Goal: Task Accomplishment & Management: Manage account settings

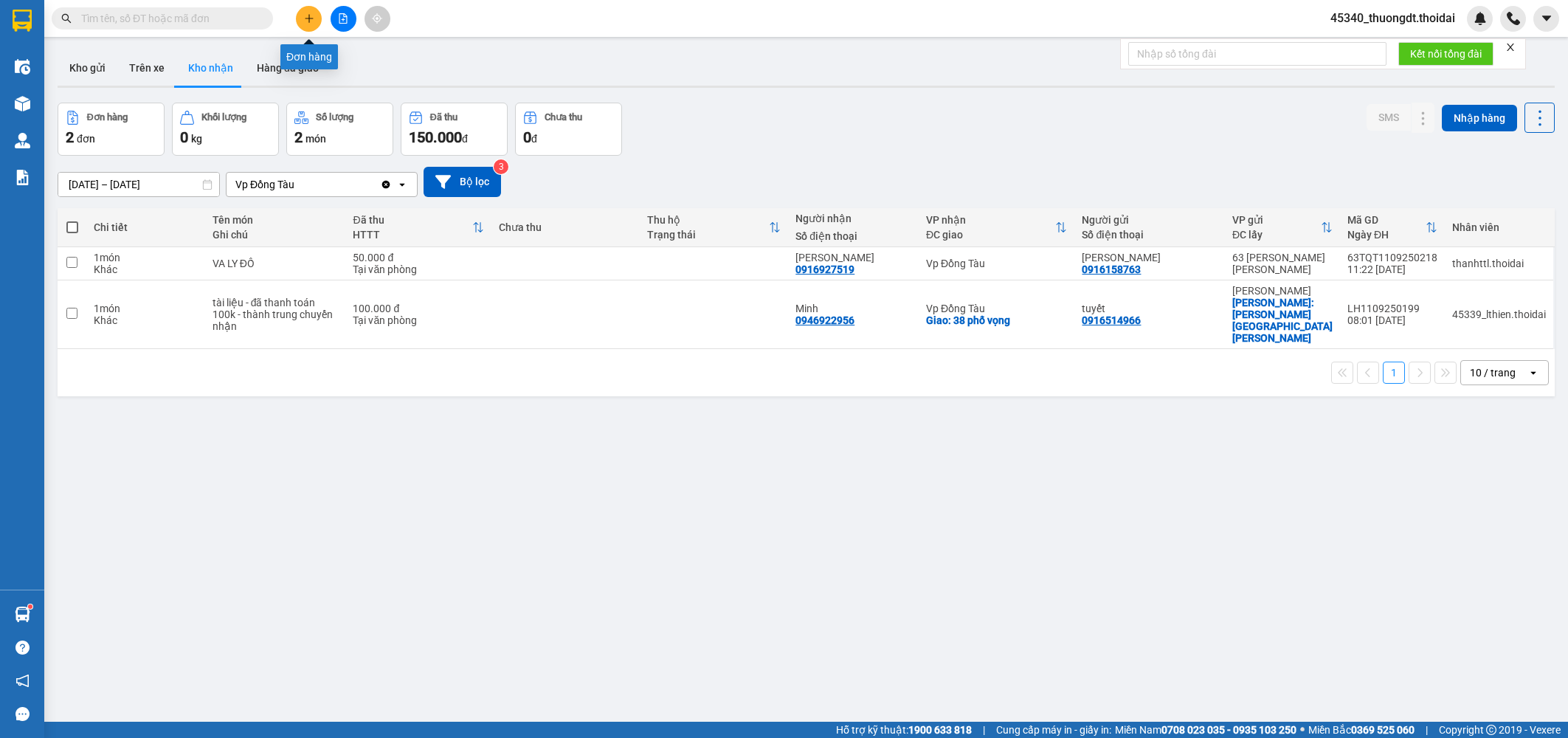
click at [301, 14] on button at bounding box center [308, 19] width 26 height 26
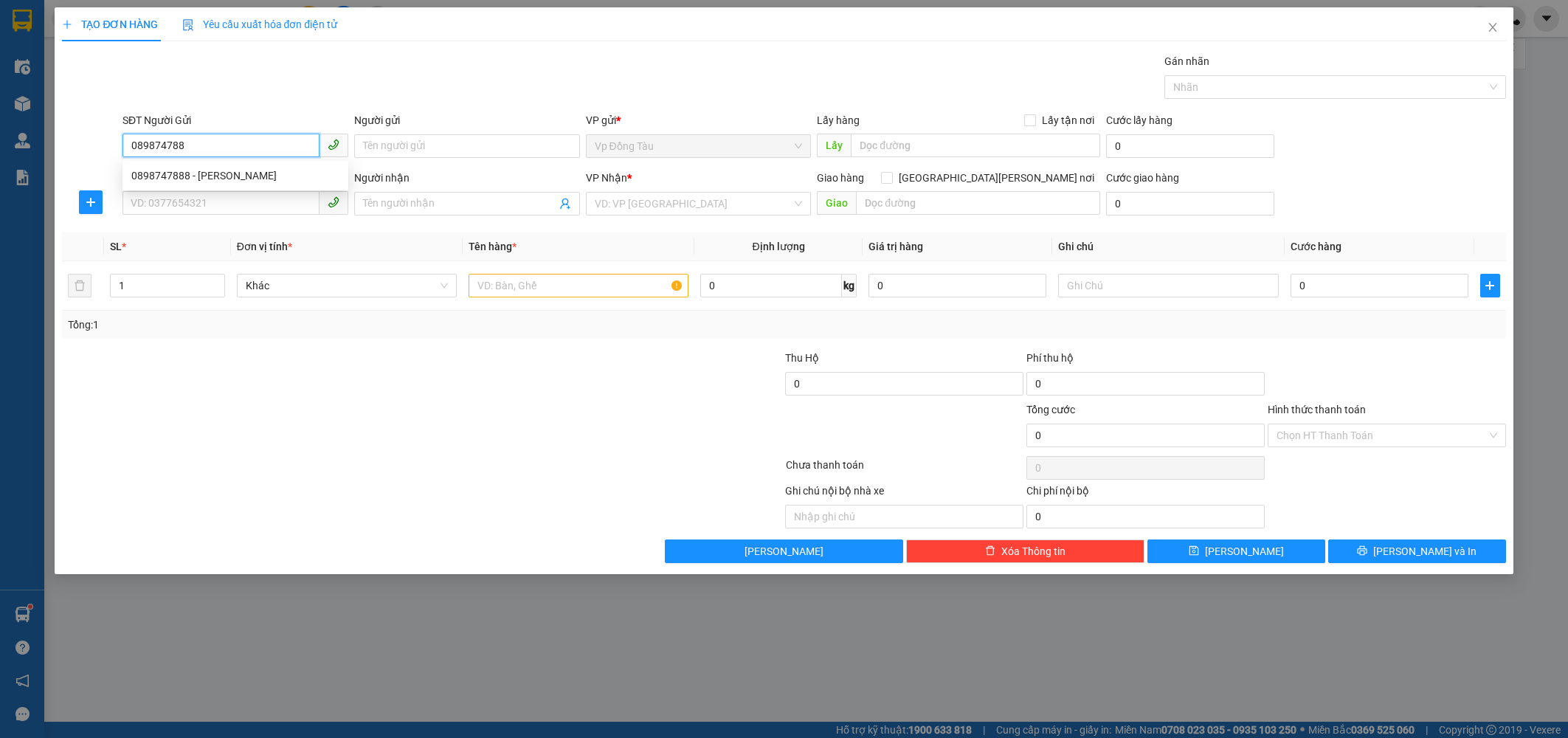
type input "0898747888"
click at [160, 170] on div "0898747888 - [PERSON_NAME]" at bounding box center [235, 176] width 208 height 16
type input "[PERSON_NAME]"
type input "0898747888"
click at [173, 200] on input "SĐT Người Nhận *" at bounding box center [221, 203] width 197 height 24
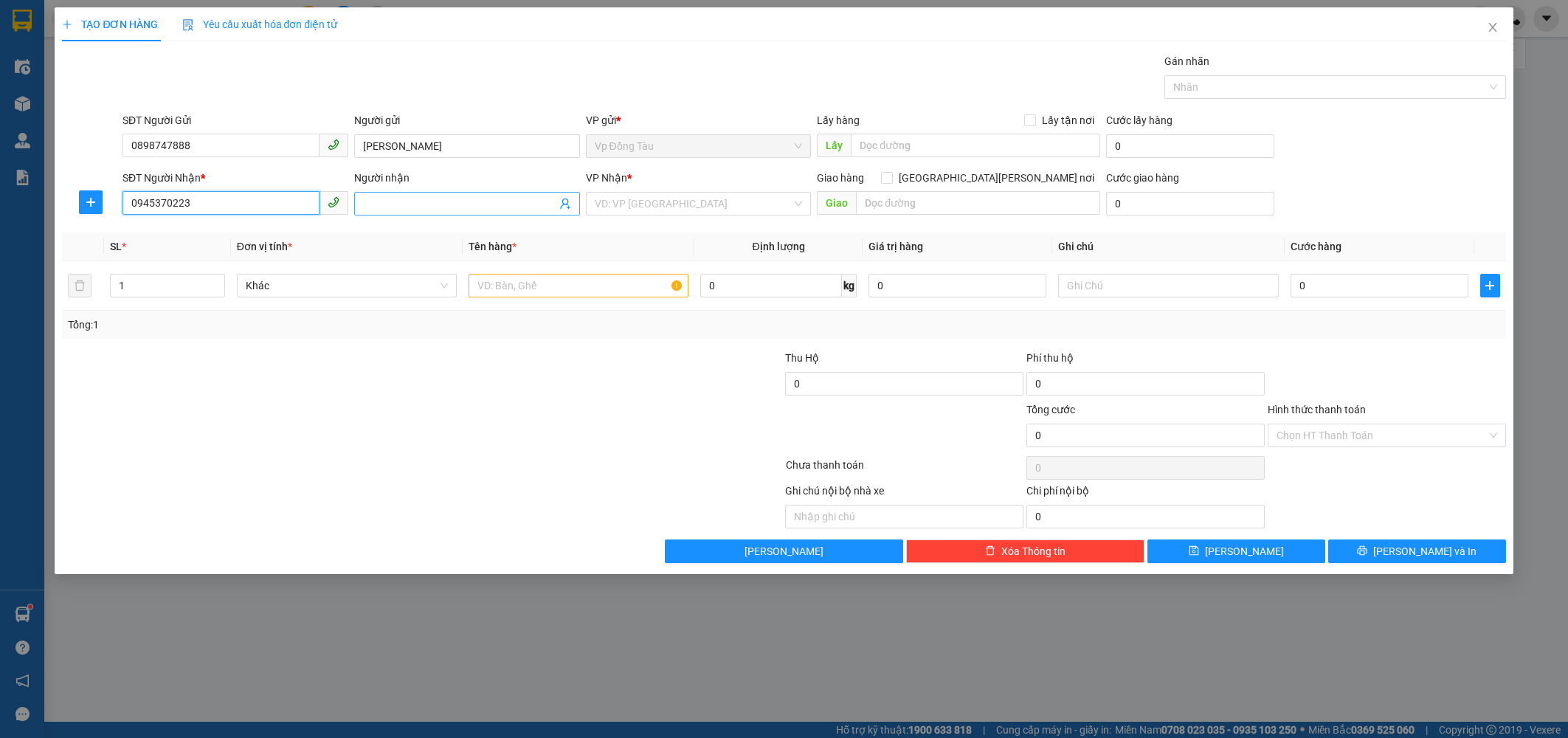
type input "0945370223"
click at [397, 207] on input "Người nhận" at bounding box center [460, 203] width 194 height 16
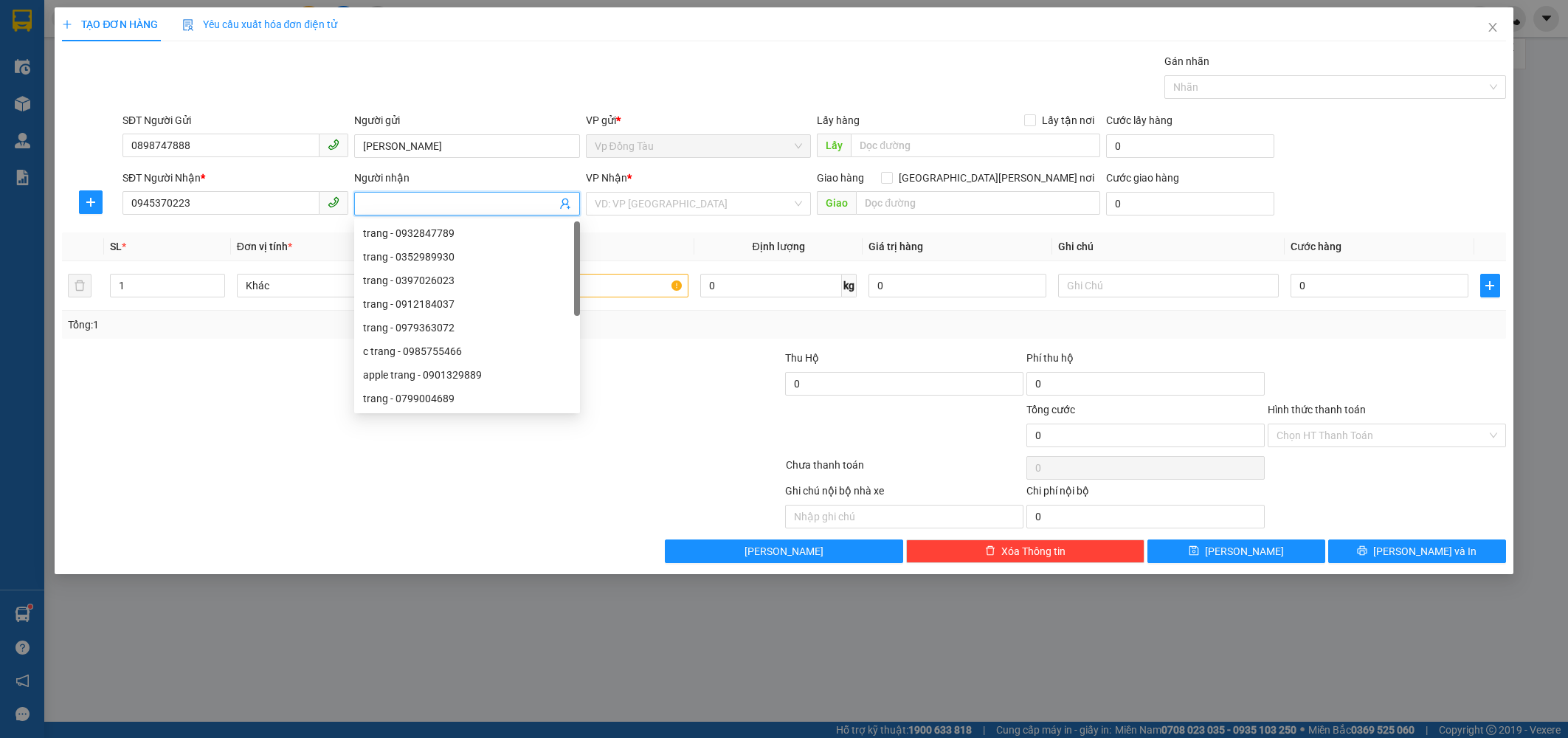
type input "y"
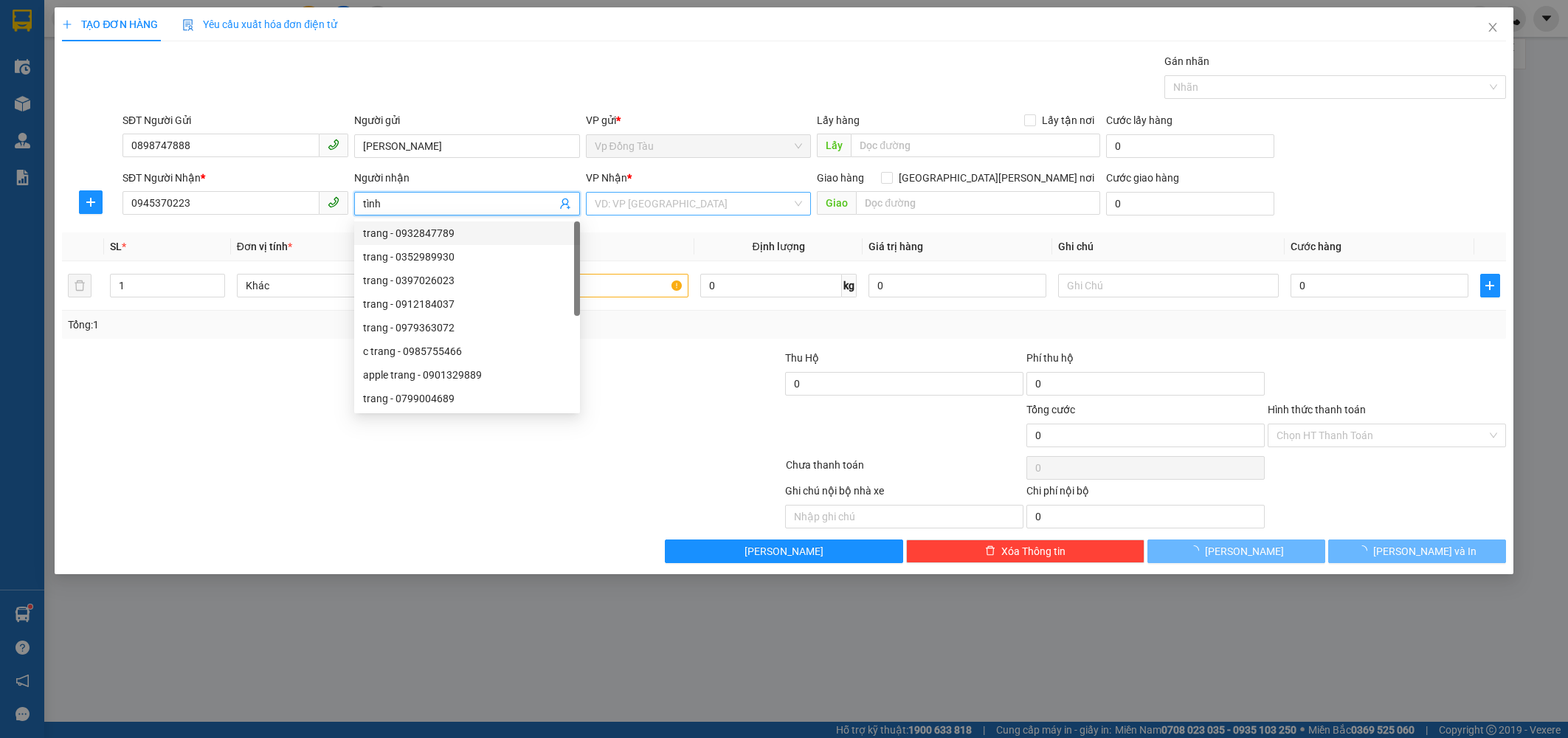
type input "tình"
click at [660, 204] on input "search" at bounding box center [693, 204] width 198 height 22
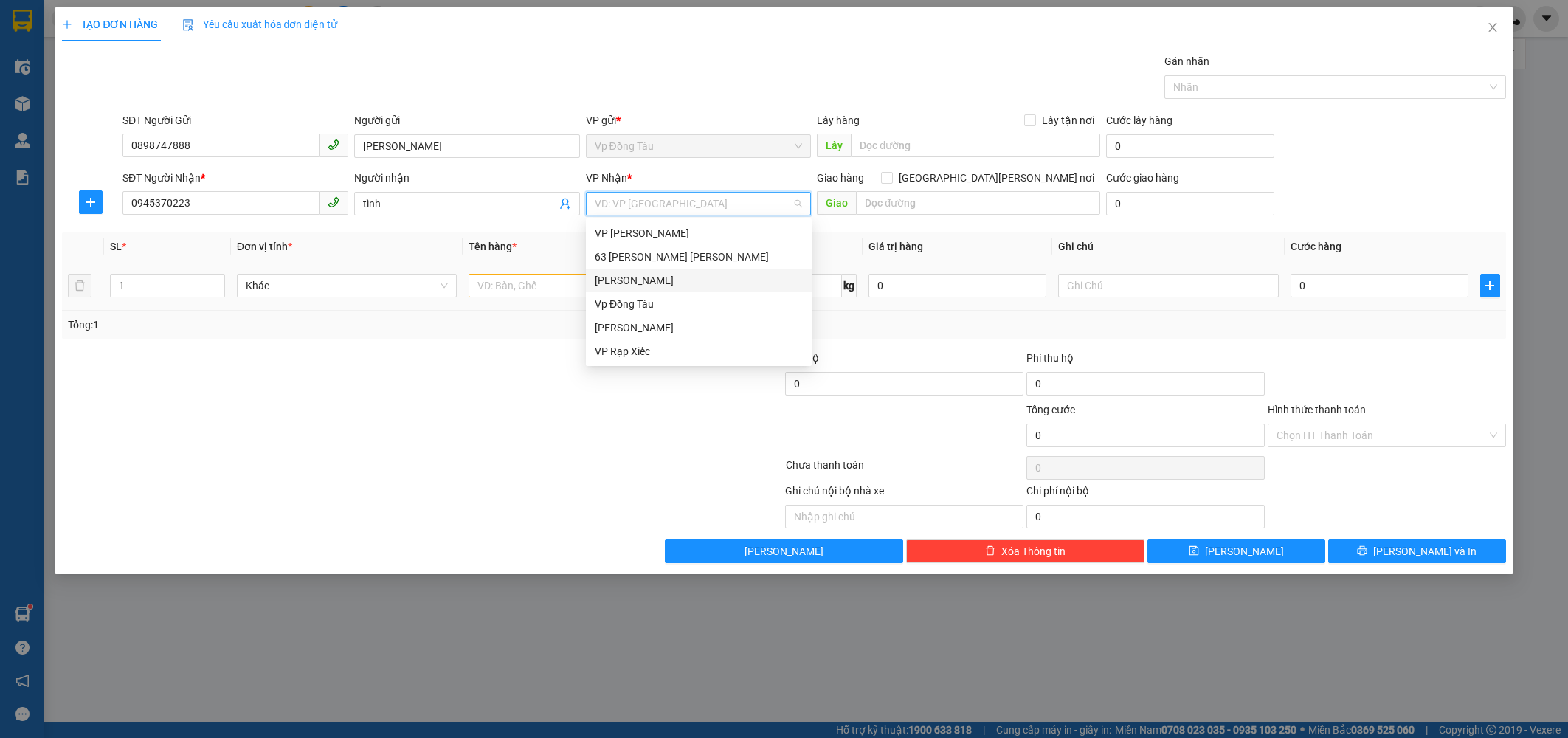
click at [637, 279] on div "[PERSON_NAME]" at bounding box center [698, 280] width 208 height 16
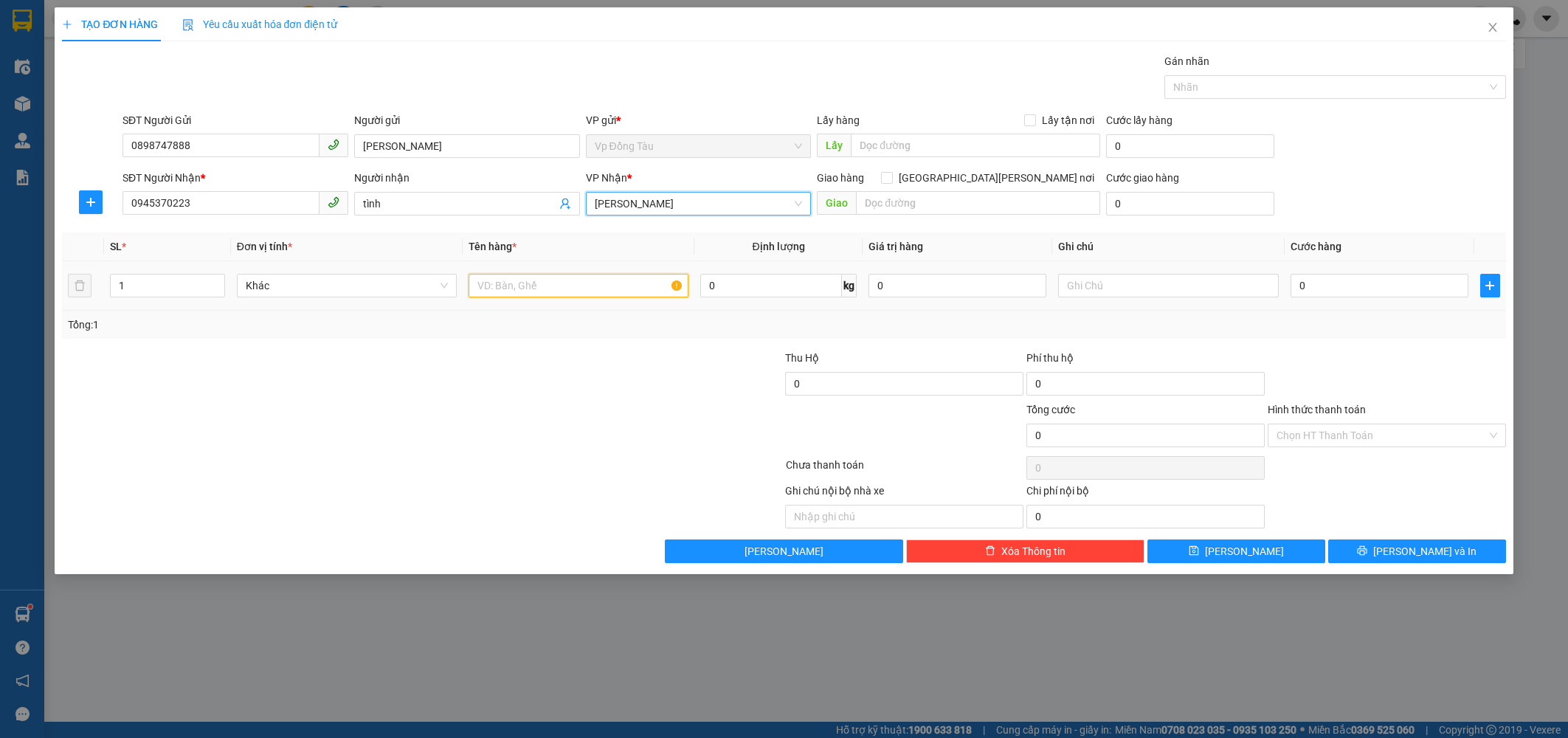
click at [582, 284] on input "text" at bounding box center [578, 286] width 220 height 24
type input "hộp giấy"
click at [988, 285] on input "0" at bounding box center [958, 286] width 178 height 24
click at [732, 291] on input "0" at bounding box center [770, 286] width 141 height 24
type input "2"
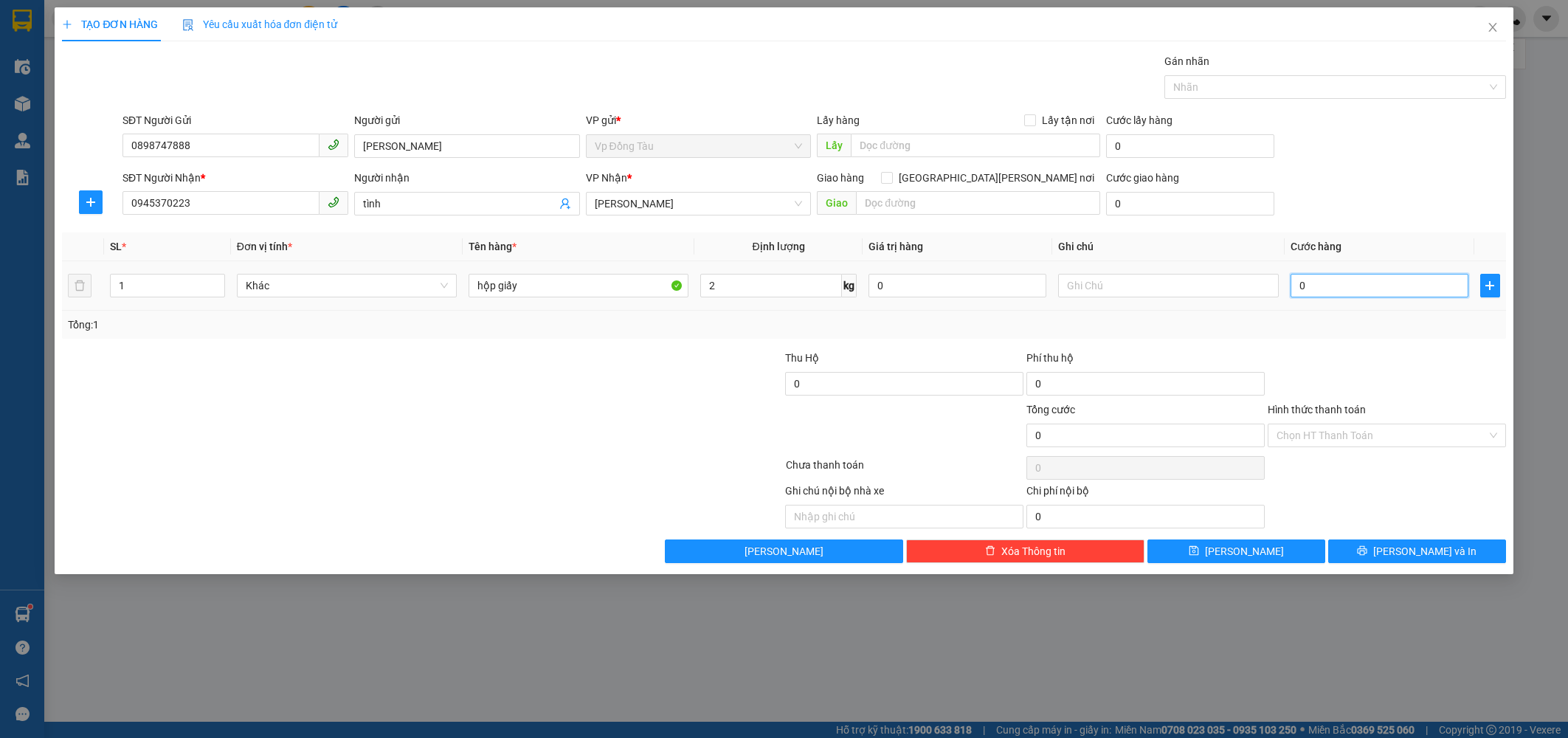
click at [1320, 277] on input "0" at bounding box center [1379, 286] width 178 height 24
type input "3"
type input "30"
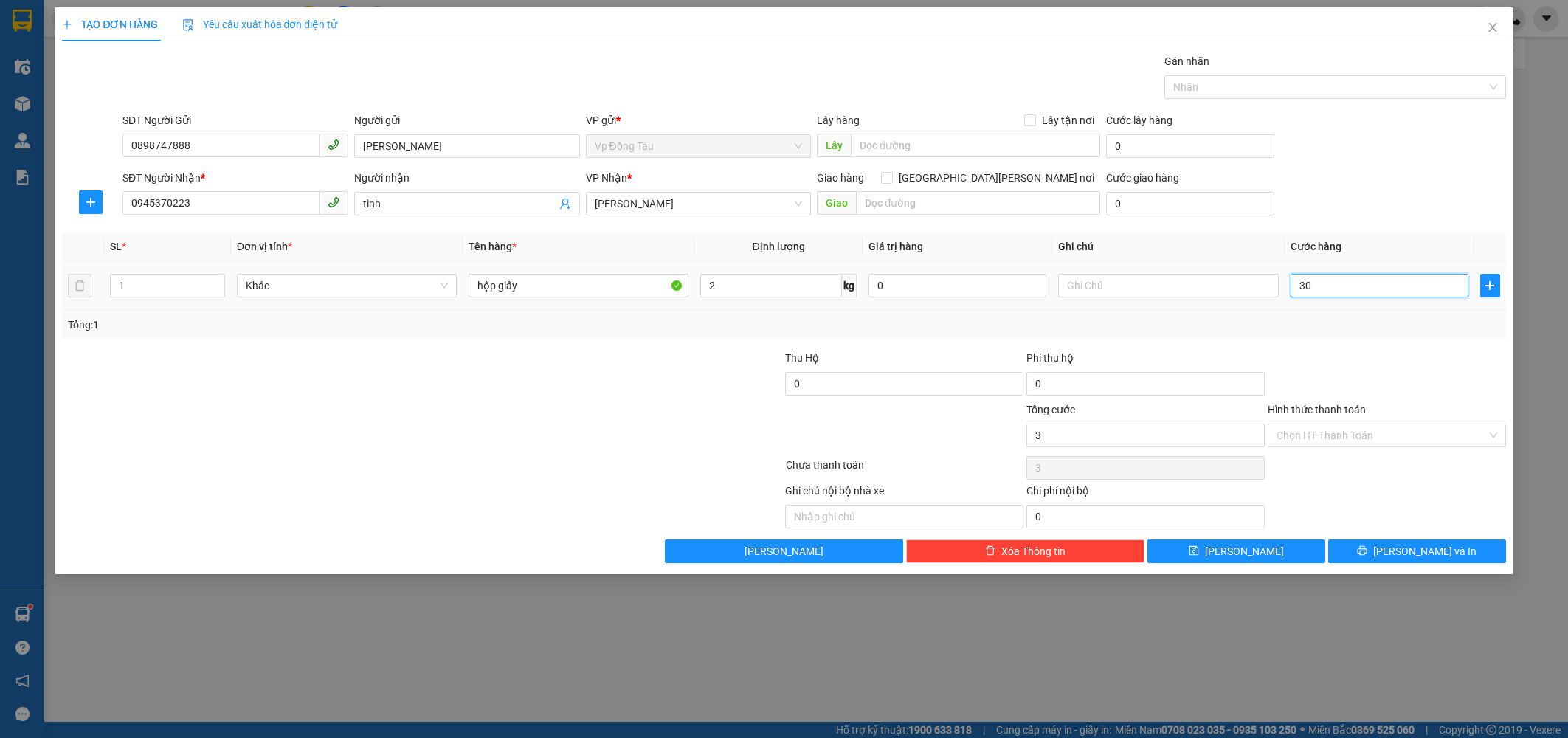
type input "30"
type input "300"
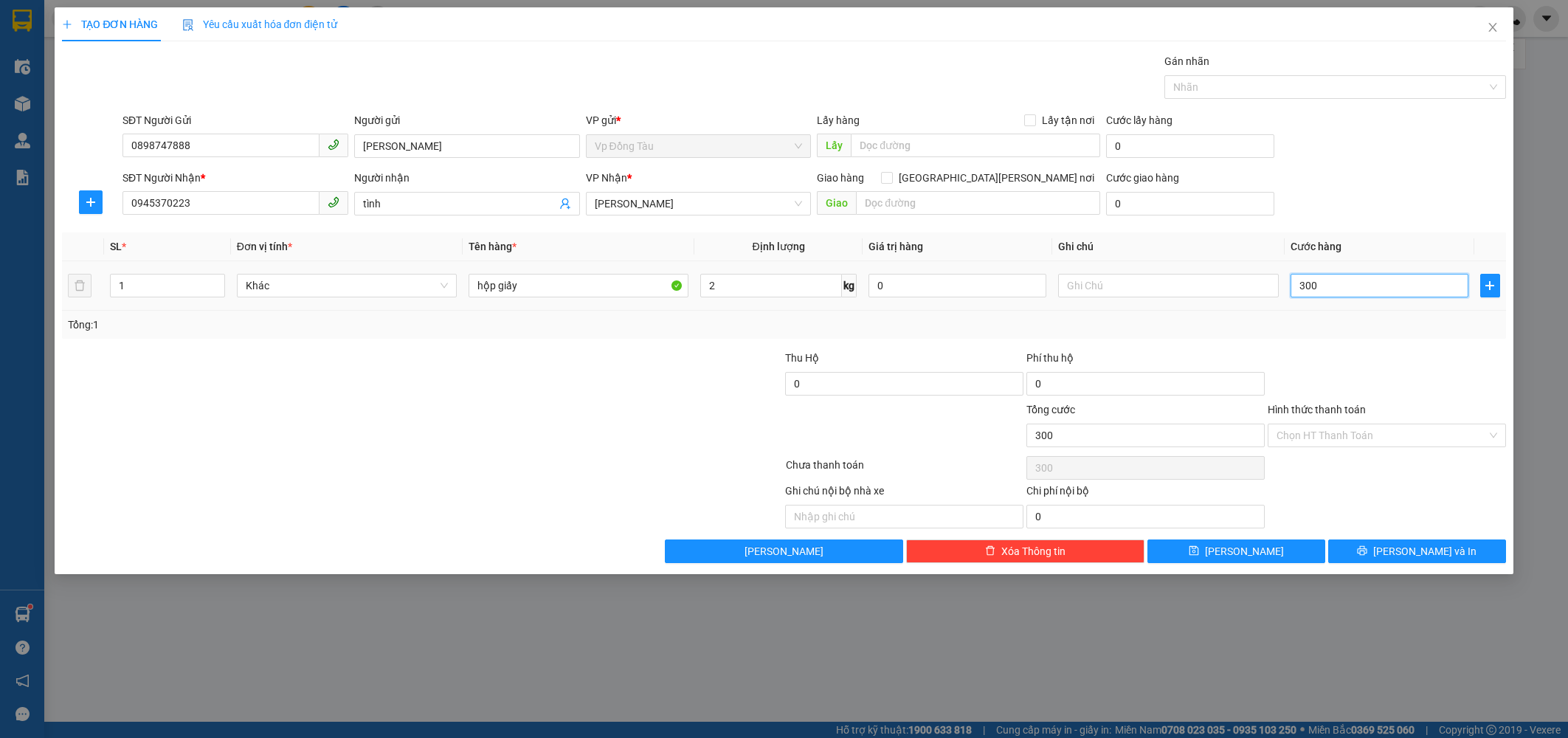
type input "3.000"
type input "30.000"
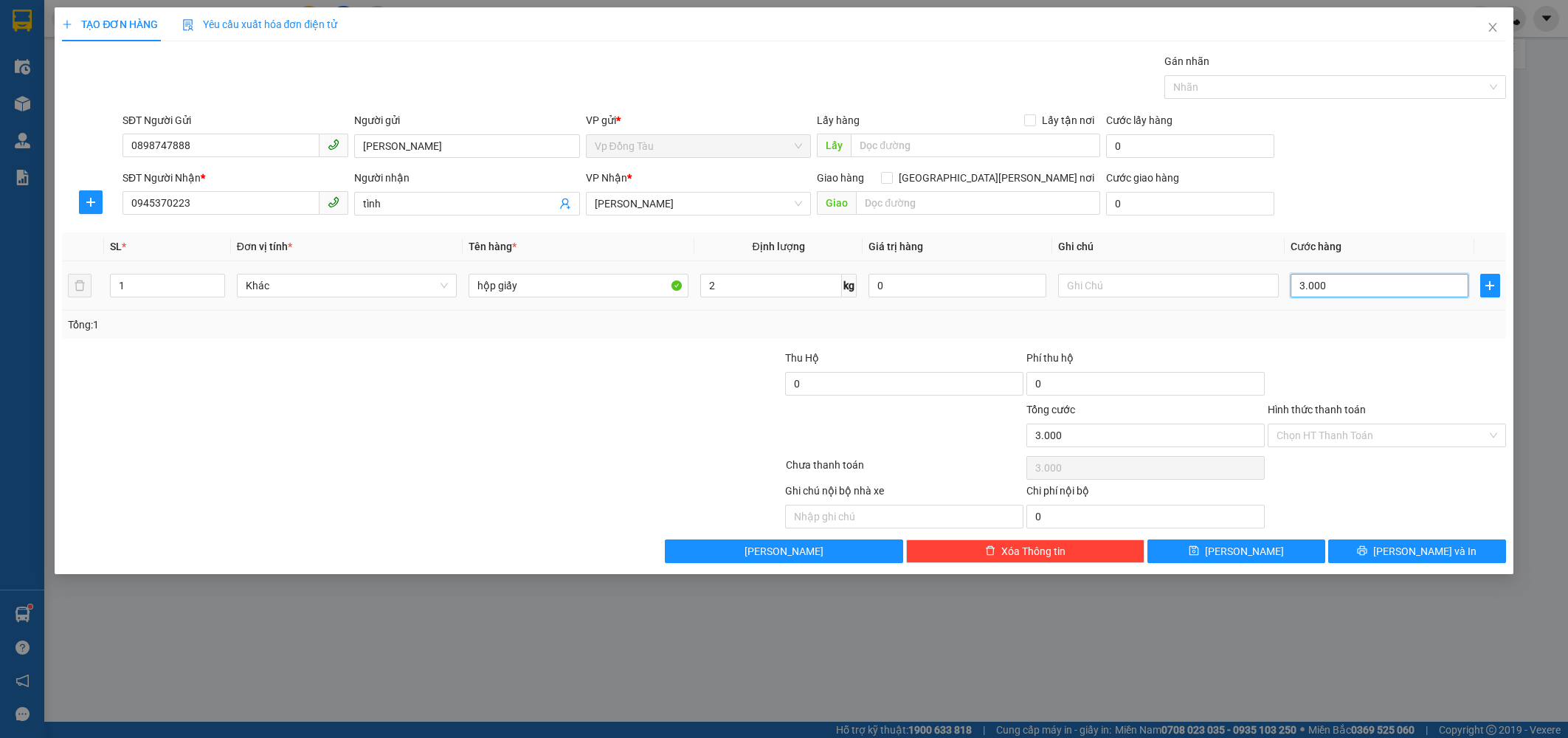
type input "30.000"
click at [1442, 443] on input "Hình thức thanh toán" at bounding box center [1381, 435] width 210 height 22
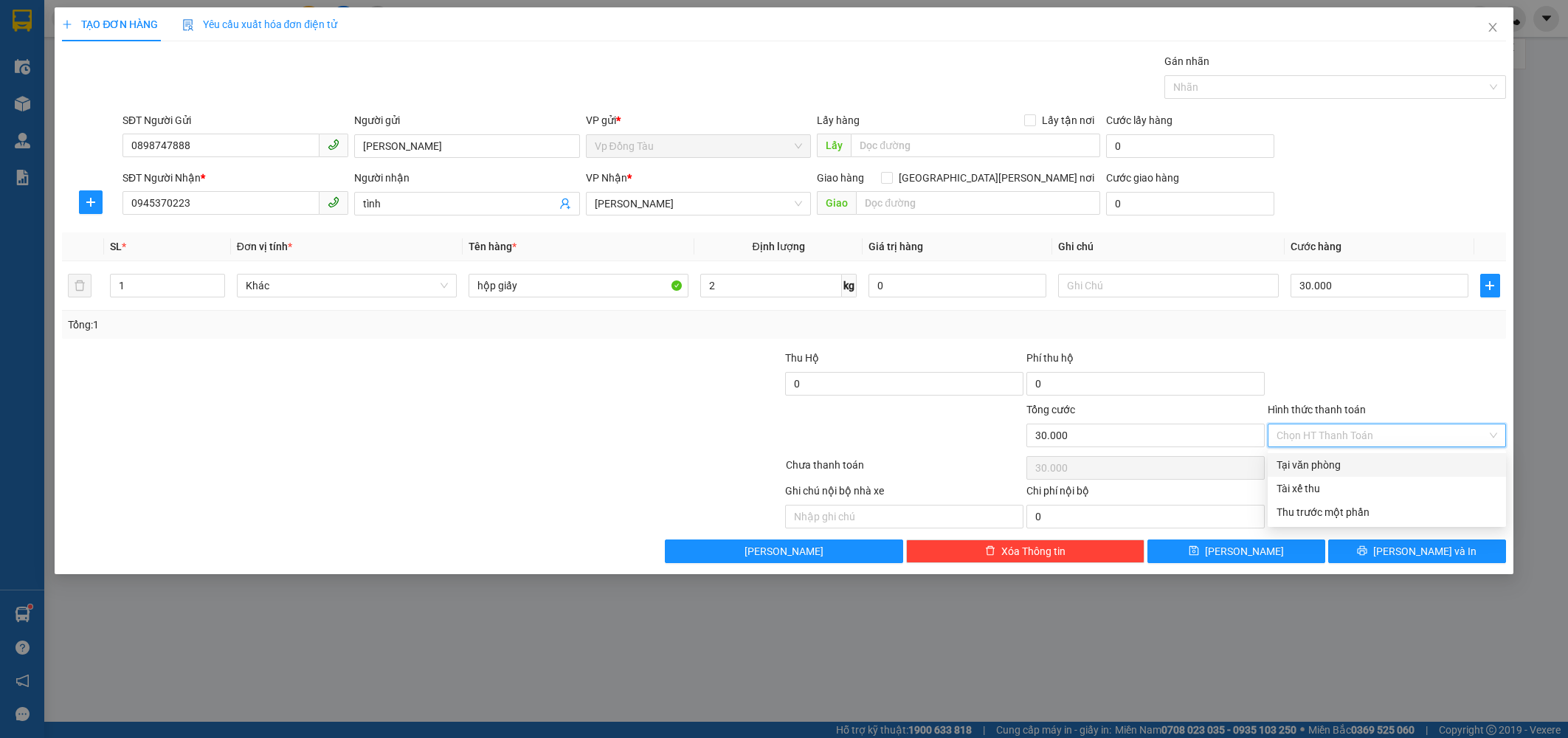
click at [1332, 466] on div "Tại văn phòng" at bounding box center [1387, 465] width 221 height 16
type input "0"
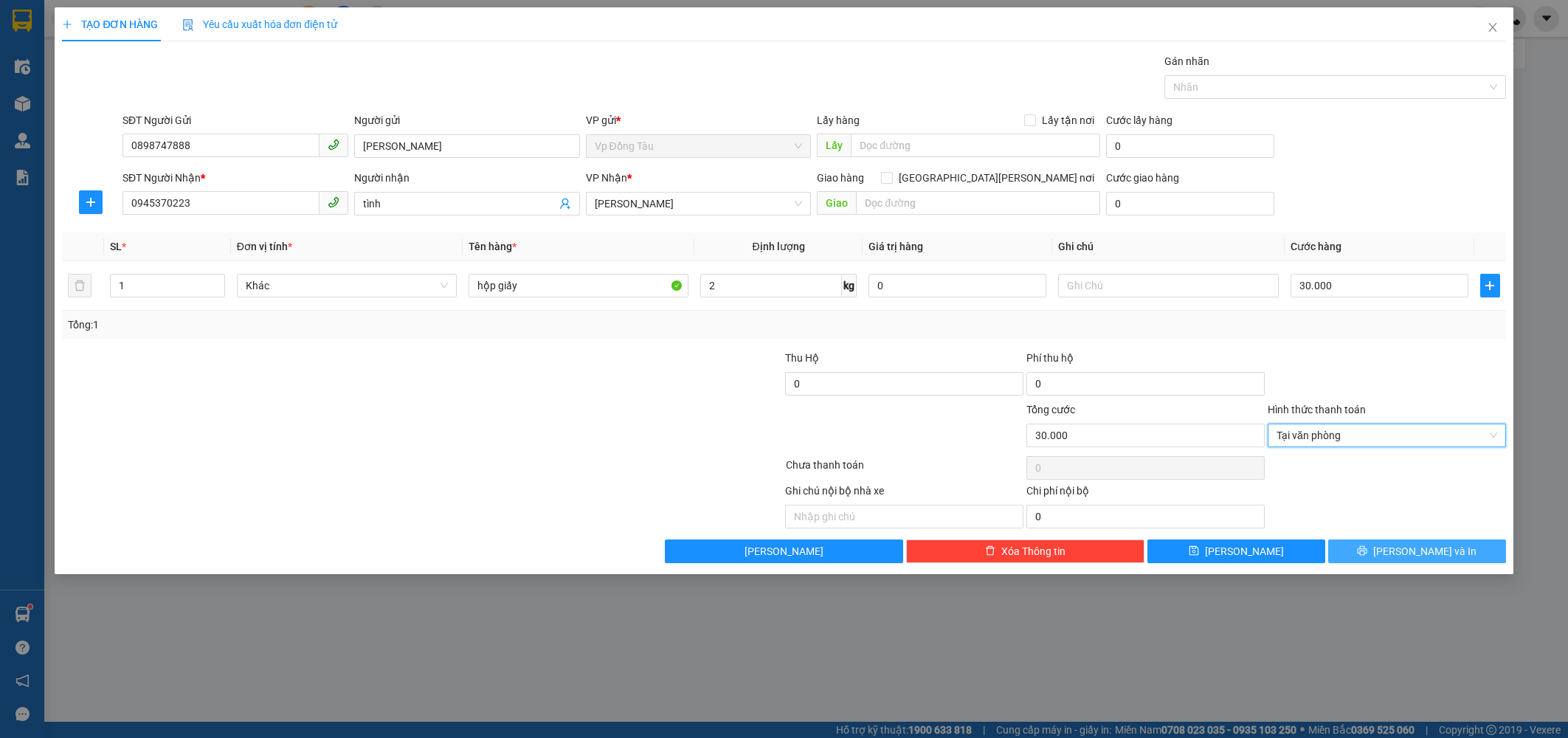
click at [1368, 552] on icon "printer" at bounding box center [1362, 550] width 9 height 9
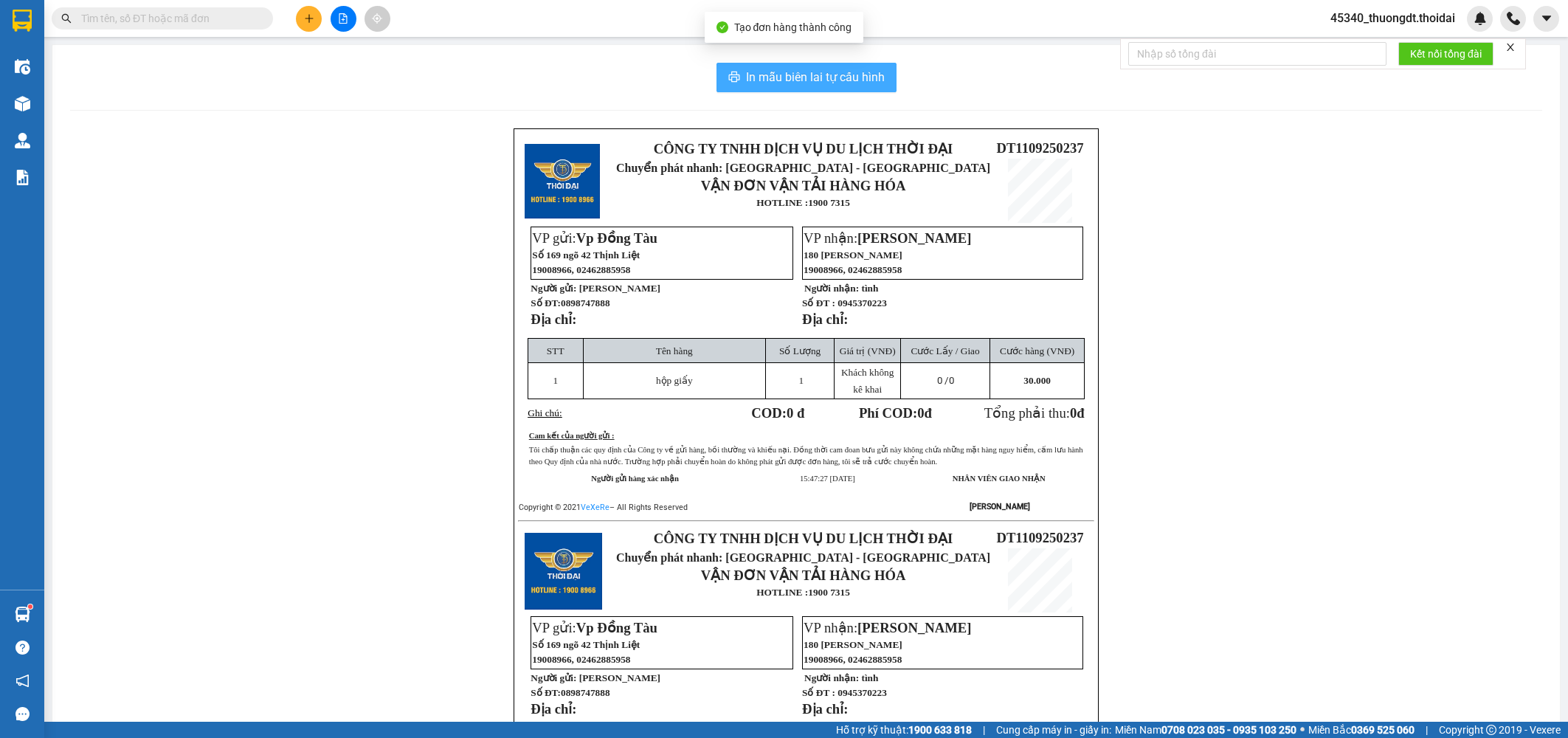
click at [841, 70] on span "In mẫu biên lai tự cấu hình" at bounding box center [816, 77] width 139 height 19
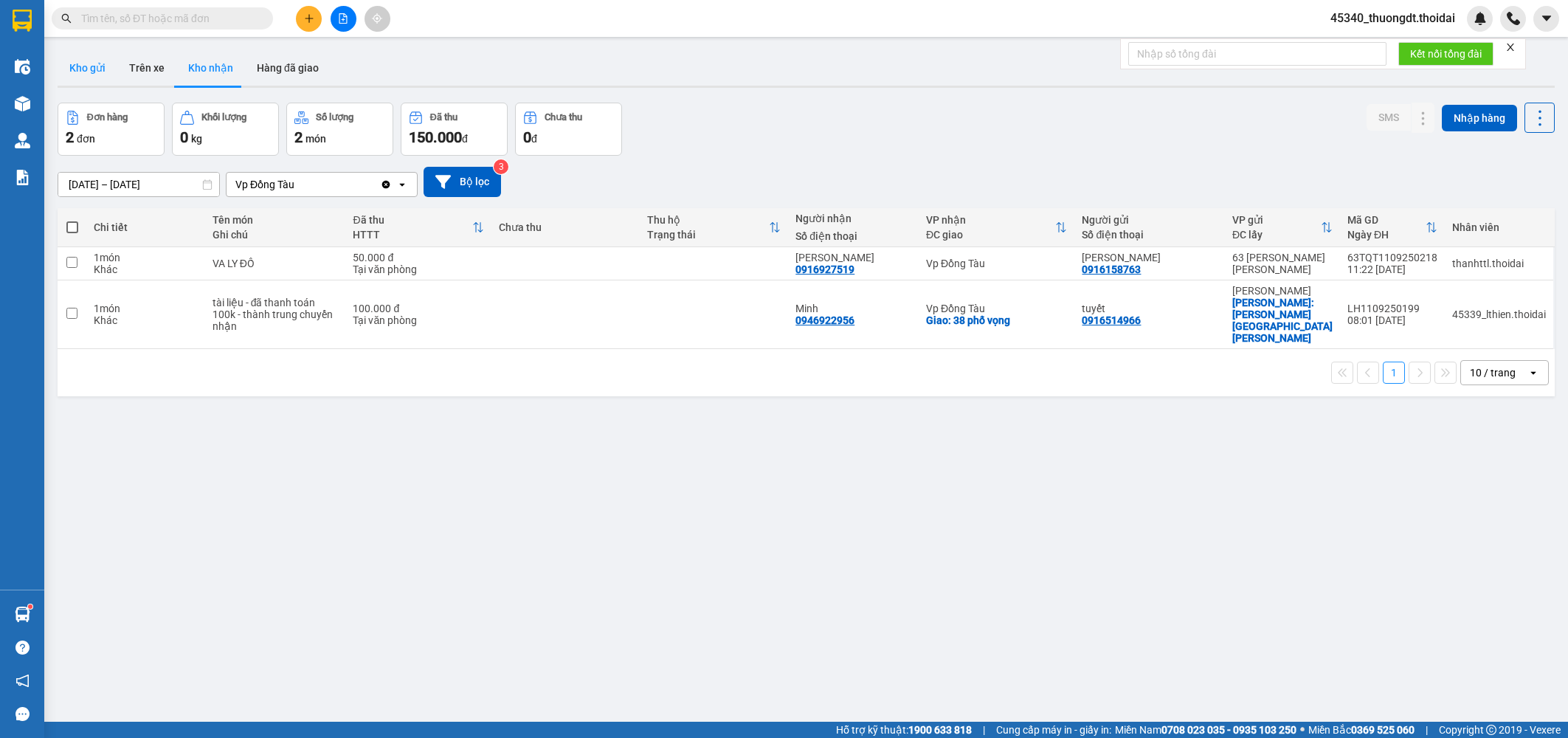
click at [93, 65] on button "Kho gửi" at bounding box center [87, 68] width 60 height 35
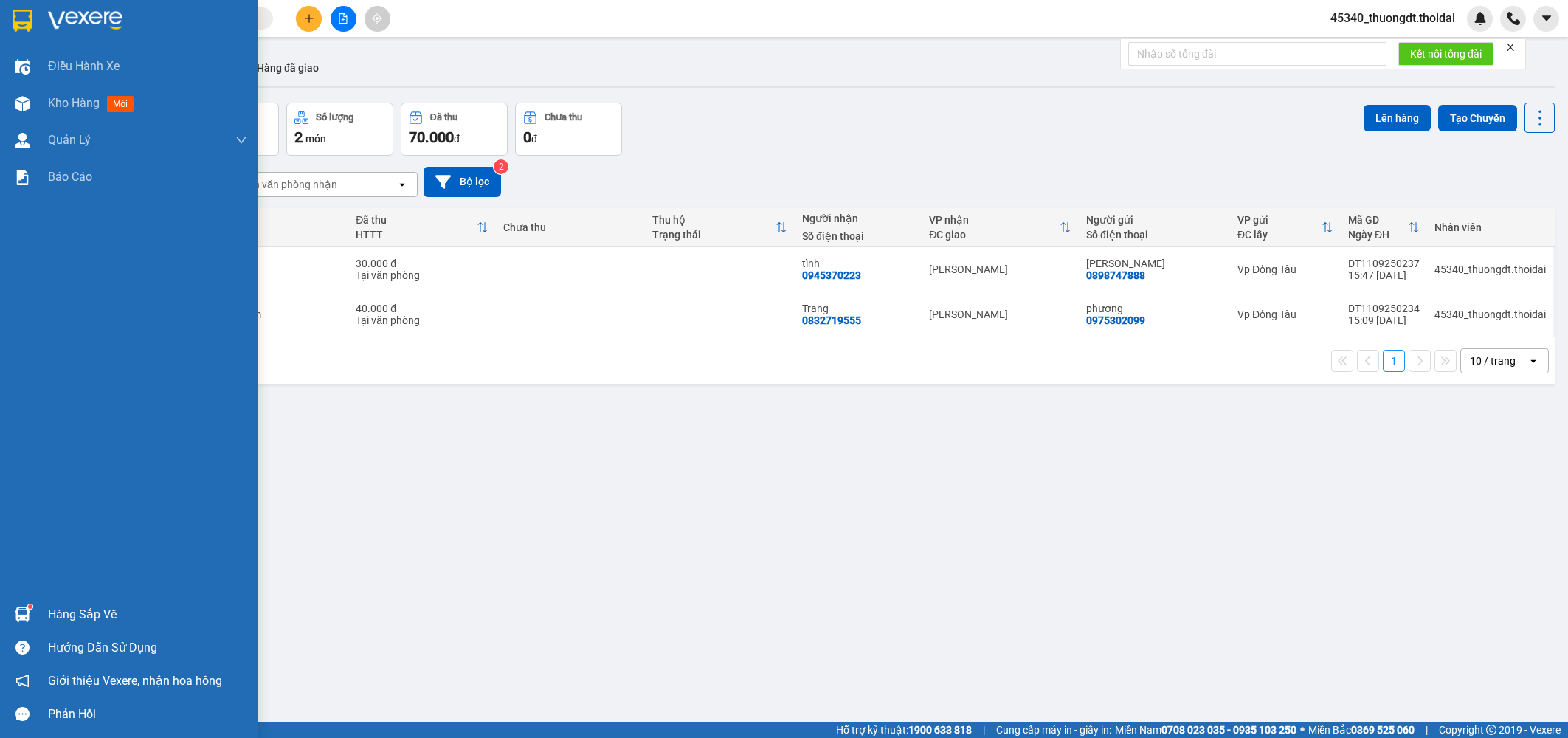
click at [125, 614] on div "Hàng sắp về" at bounding box center [147, 615] width 200 height 22
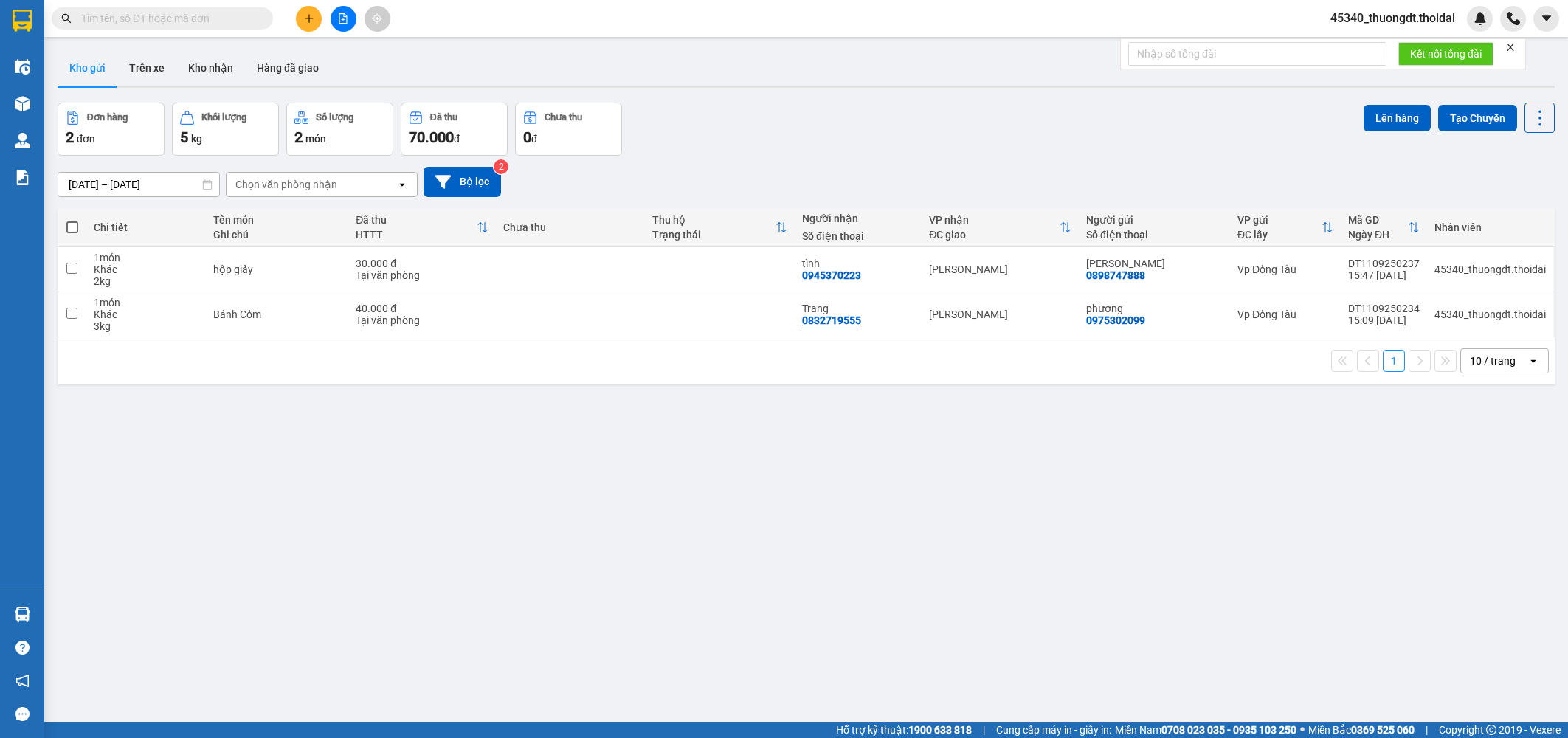
click at [185, 514] on section "Kết quả [PERSON_NAME] ( 0 ) Bộ lọc No Data 45340_thuongdt.thoidai Điều [PERSON_…" at bounding box center [784, 369] width 1568 height 738
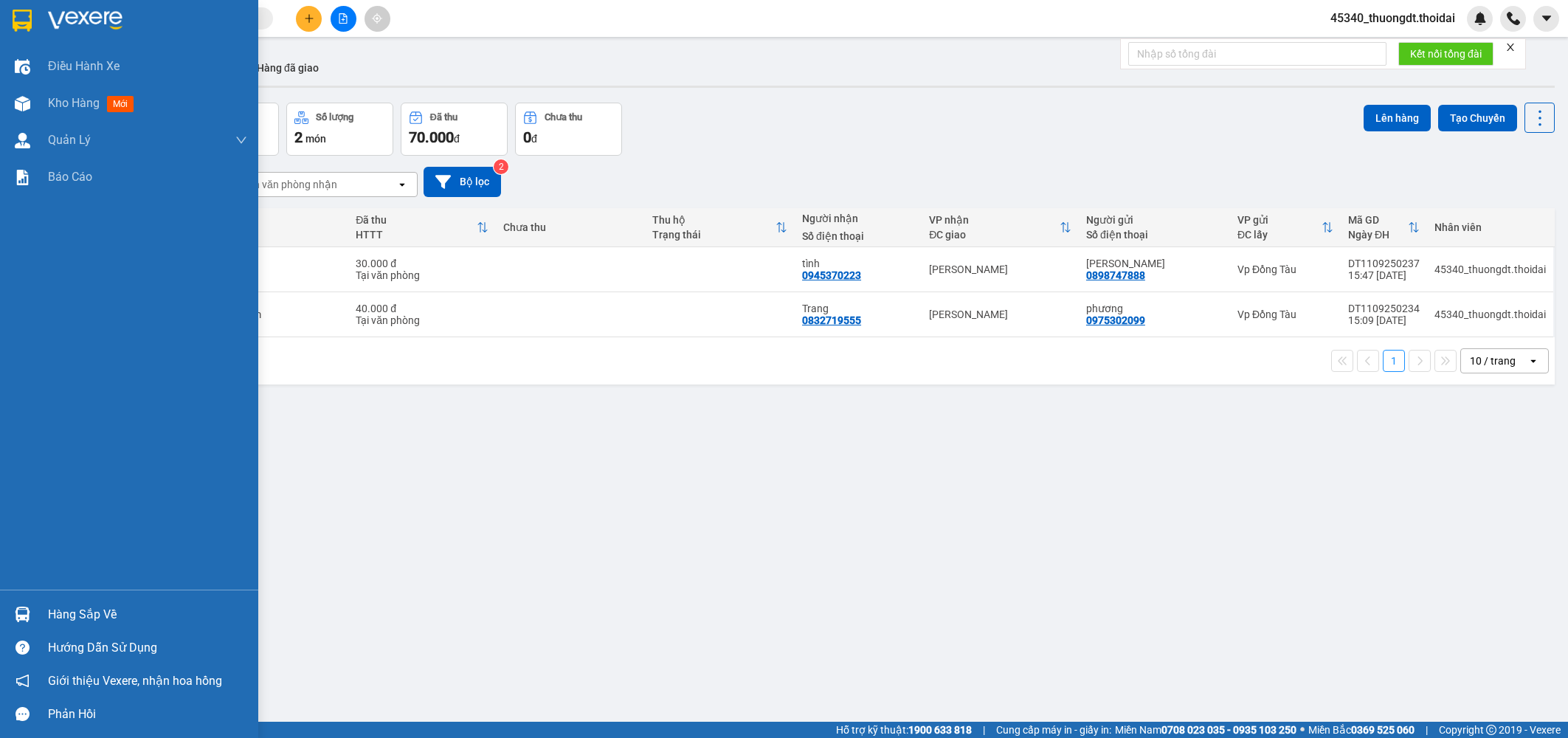
click at [26, 614] on img at bounding box center [22, 615] width 15 height 15
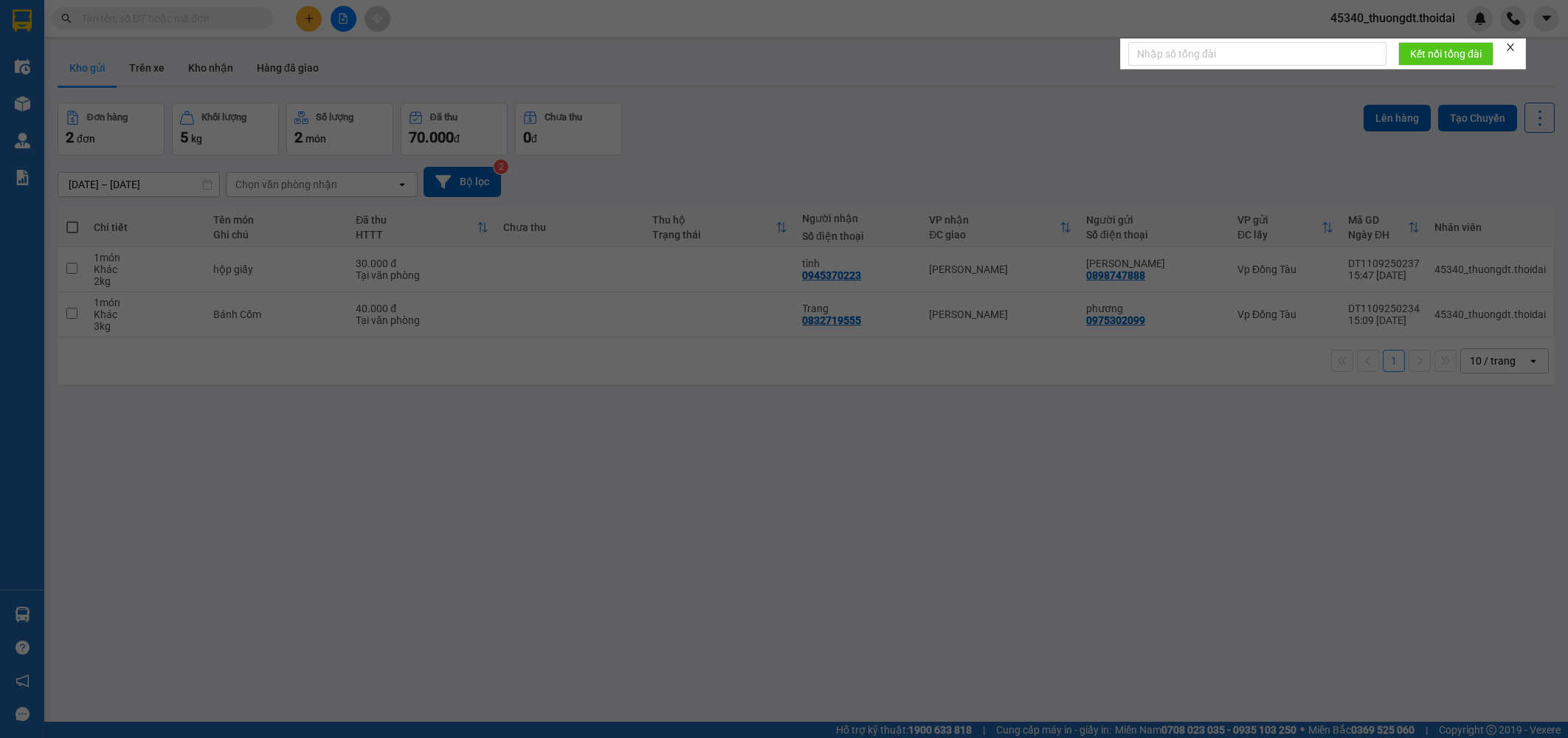
type input "[DATE]"
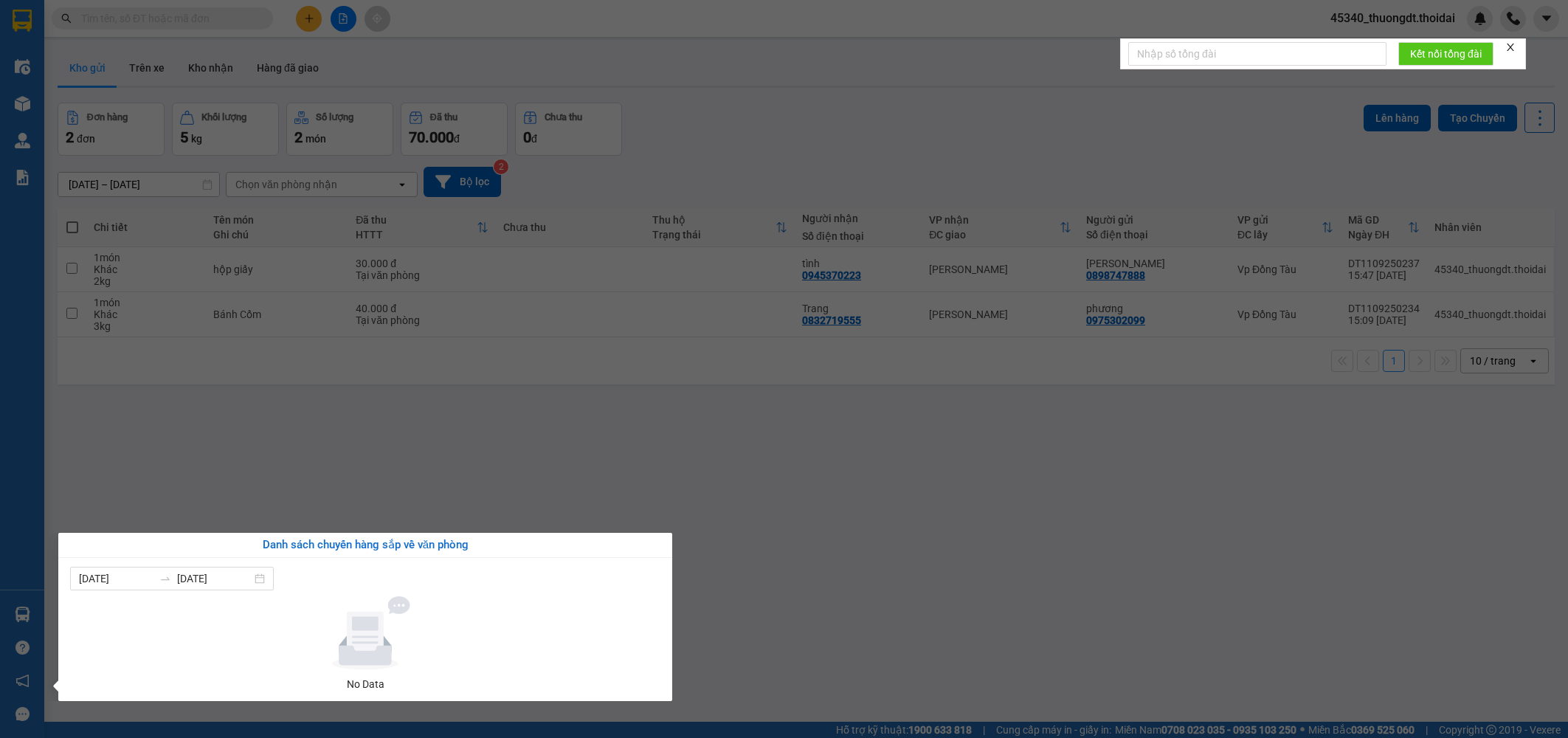
click at [172, 501] on section "Kết quả [PERSON_NAME] ( 0 ) Bộ lọc No Data 45340_thuongdt.thoidai Điều [PERSON_…" at bounding box center [784, 369] width 1568 height 738
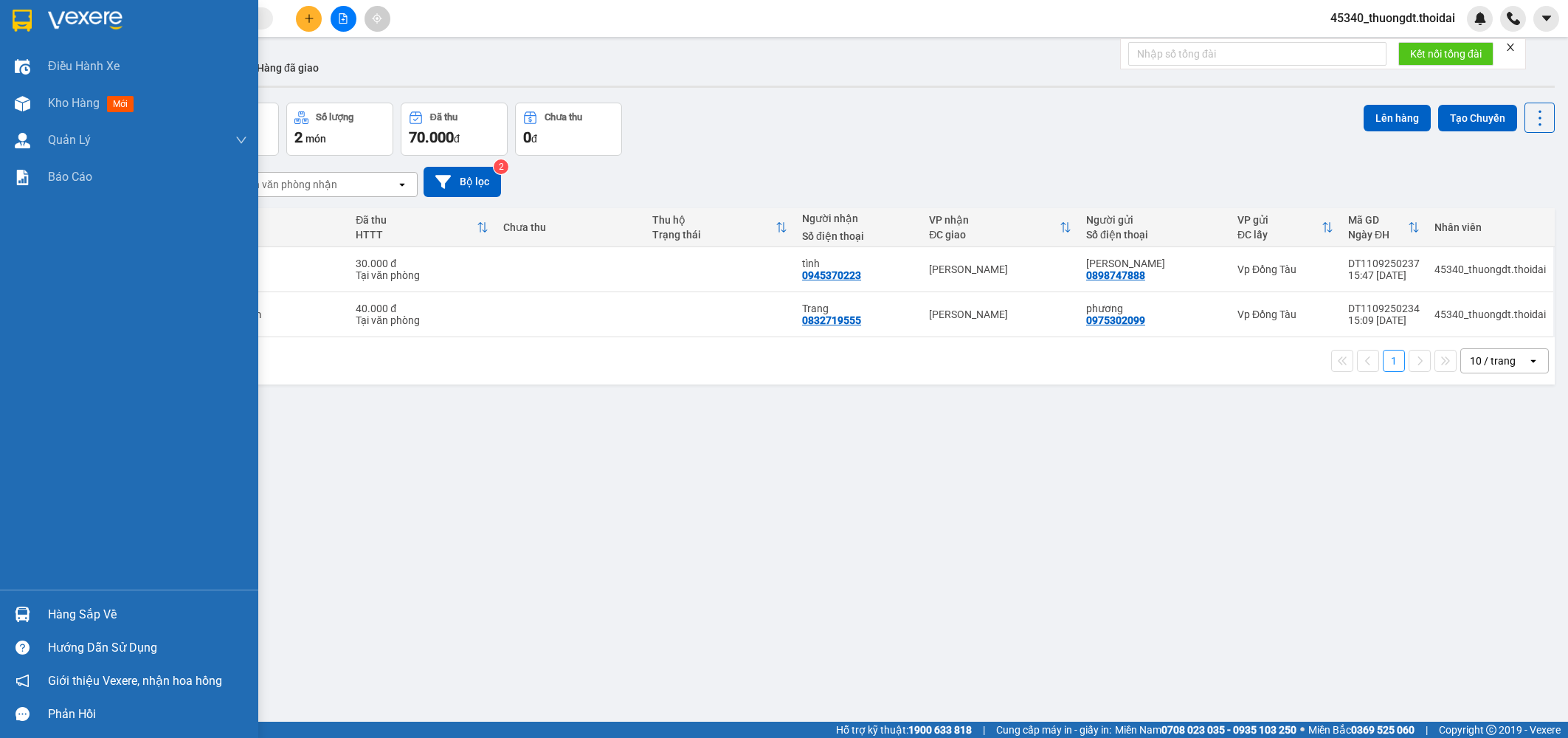
click at [89, 612] on div "Hàng sắp về" at bounding box center [147, 615] width 200 height 22
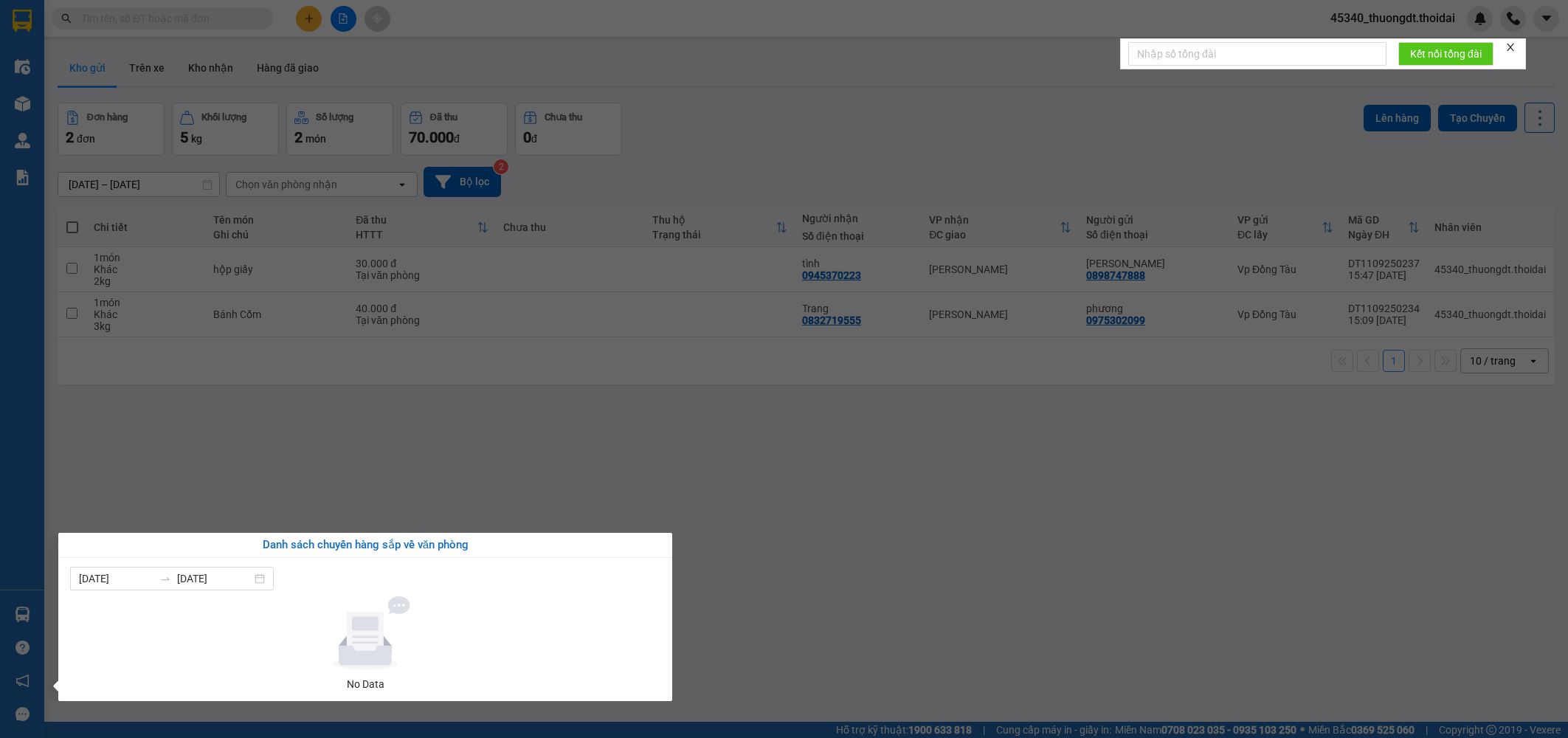
click at [445, 476] on section "Kết quả [PERSON_NAME] ( 0 ) Bộ lọc No Data 45340_thuongdt.thoidai Điều [PERSON_…" at bounding box center [784, 369] width 1568 height 738
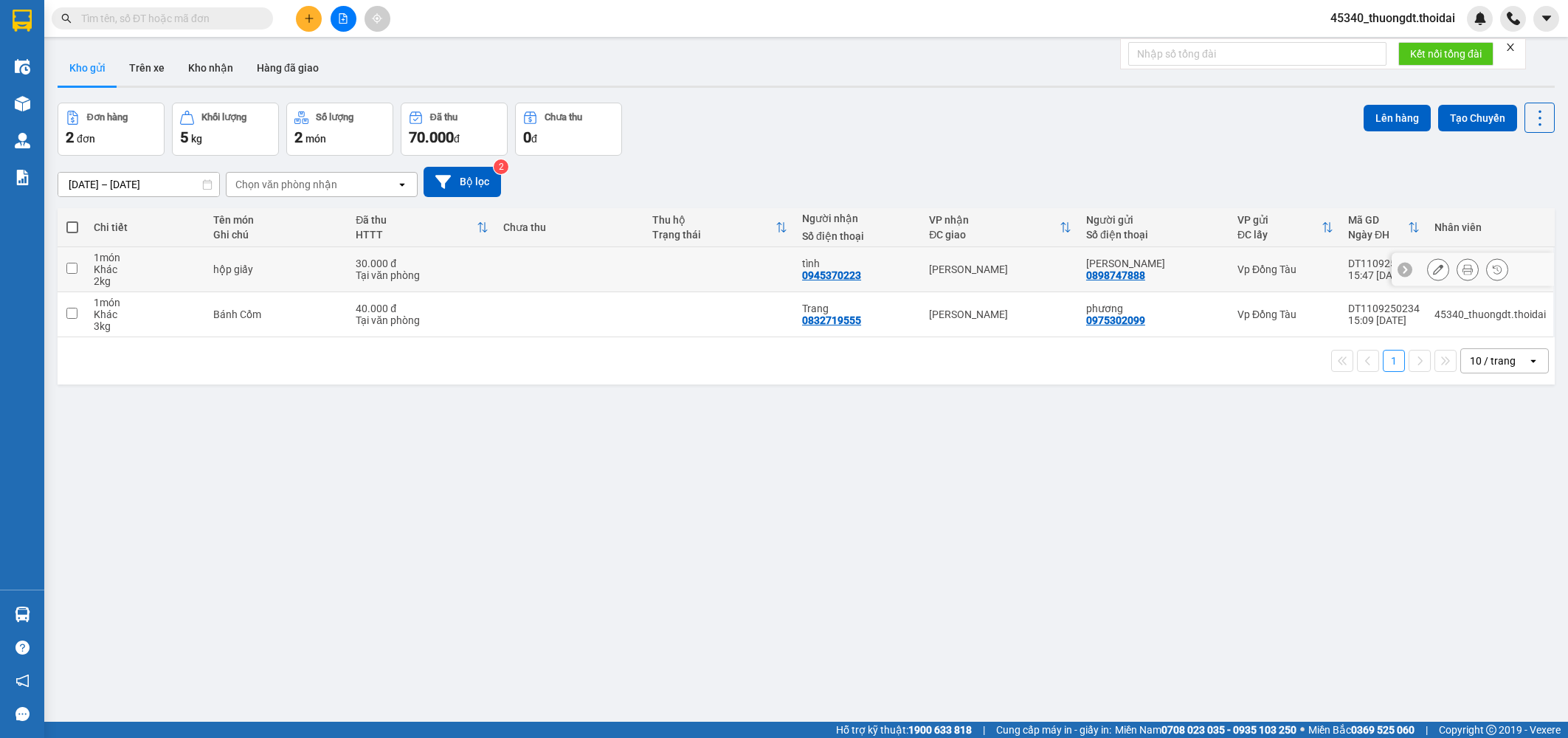
click at [75, 269] on input "checkbox" at bounding box center [72, 268] width 11 height 11
checkbox input "true"
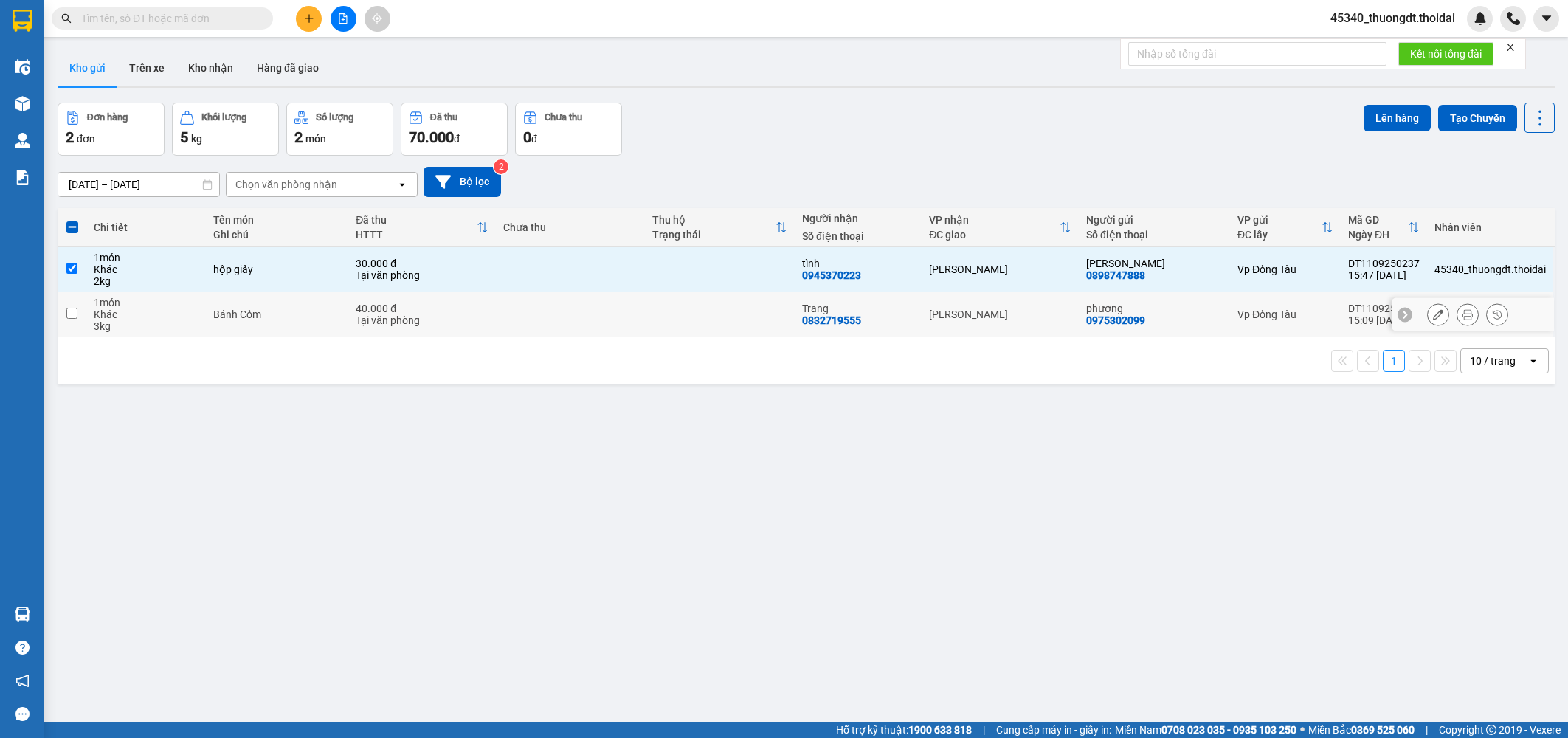
click at [72, 315] on input "checkbox" at bounding box center [72, 313] width 11 height 11
checkbox input "true"
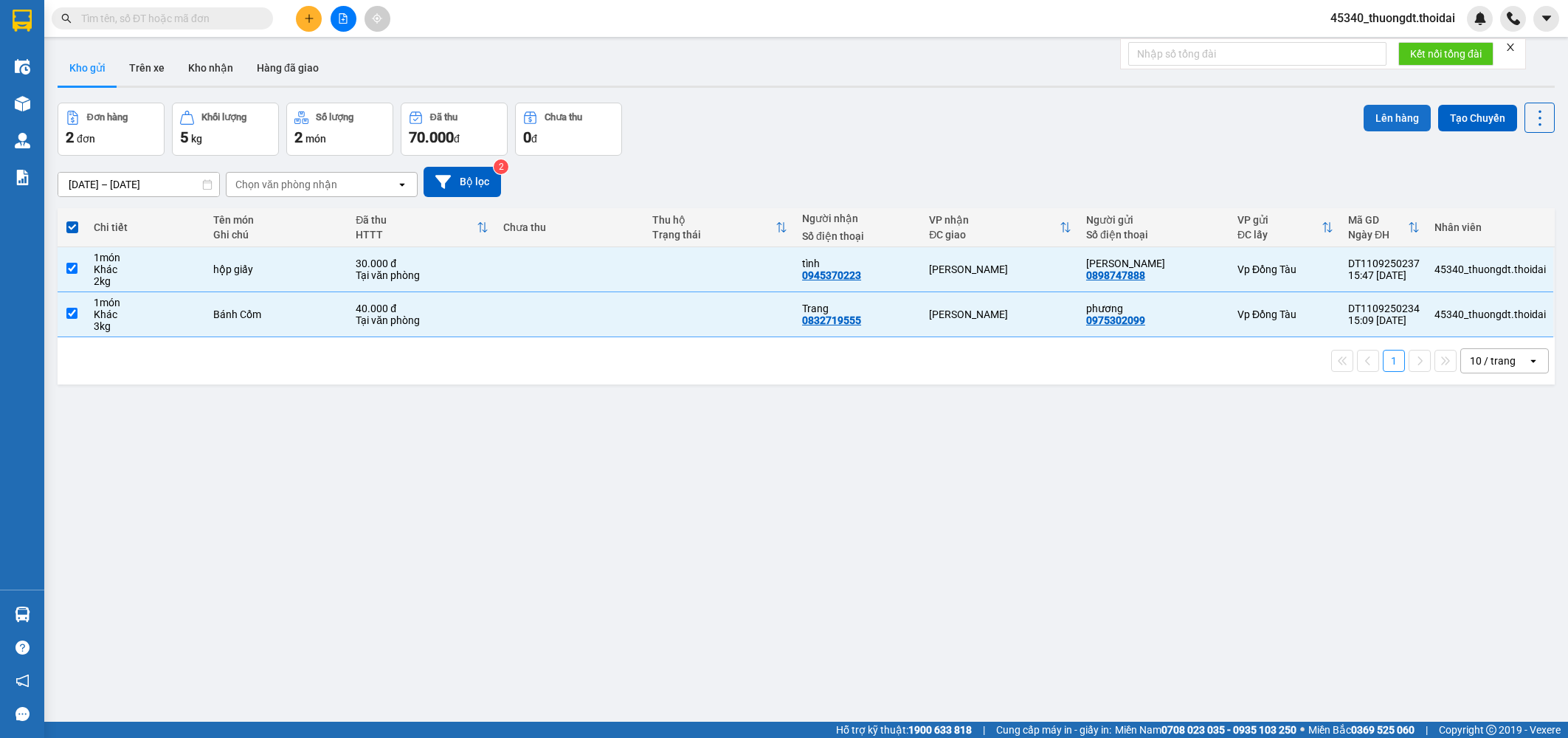
click at [1379, 122] on button "Lên hàng" at bounding box center [1397, 117] width 67 height 27
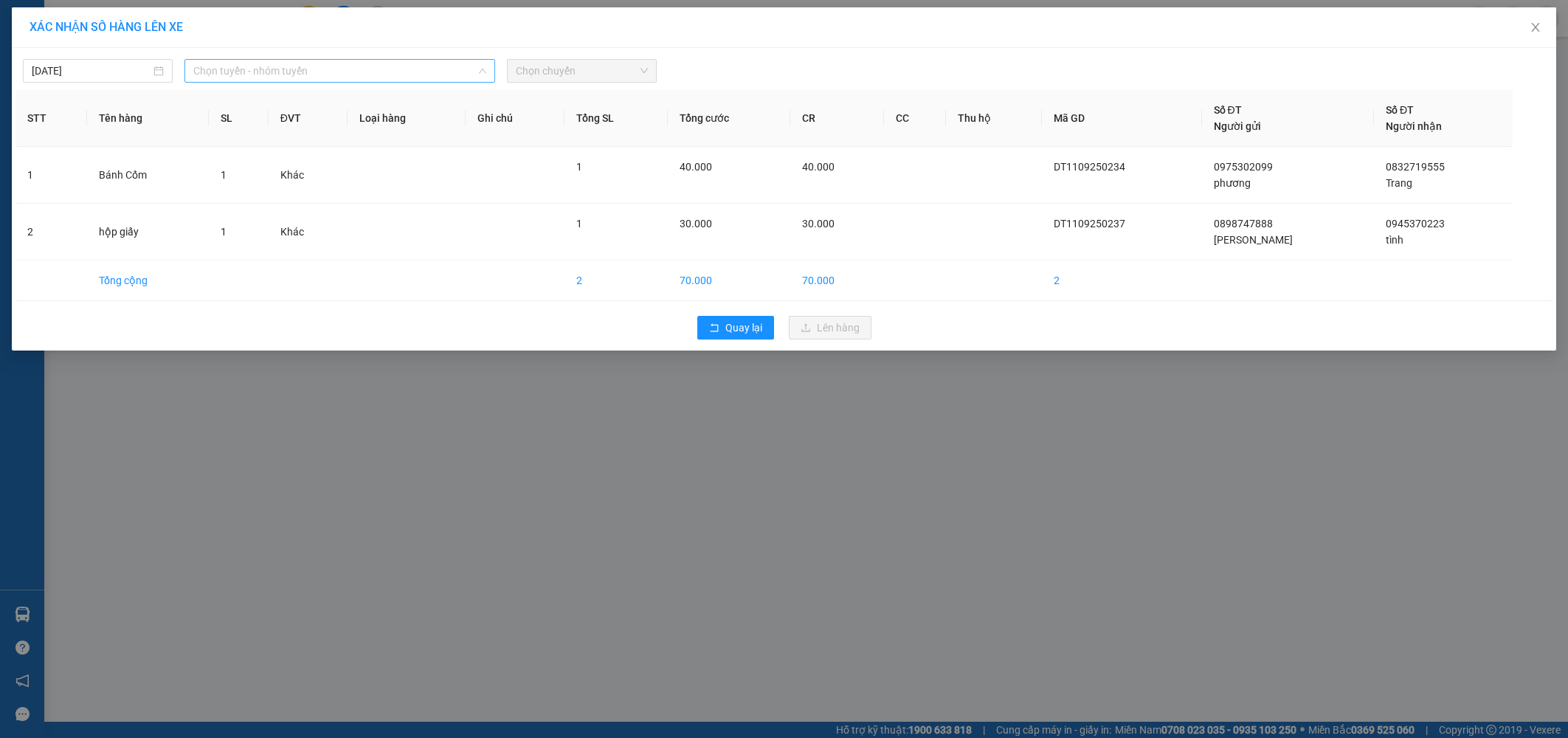
click at [404, 72] on span "Chọn tuyến - nhóm tuyến" at bounding box center [340, 71] width 293 height 22
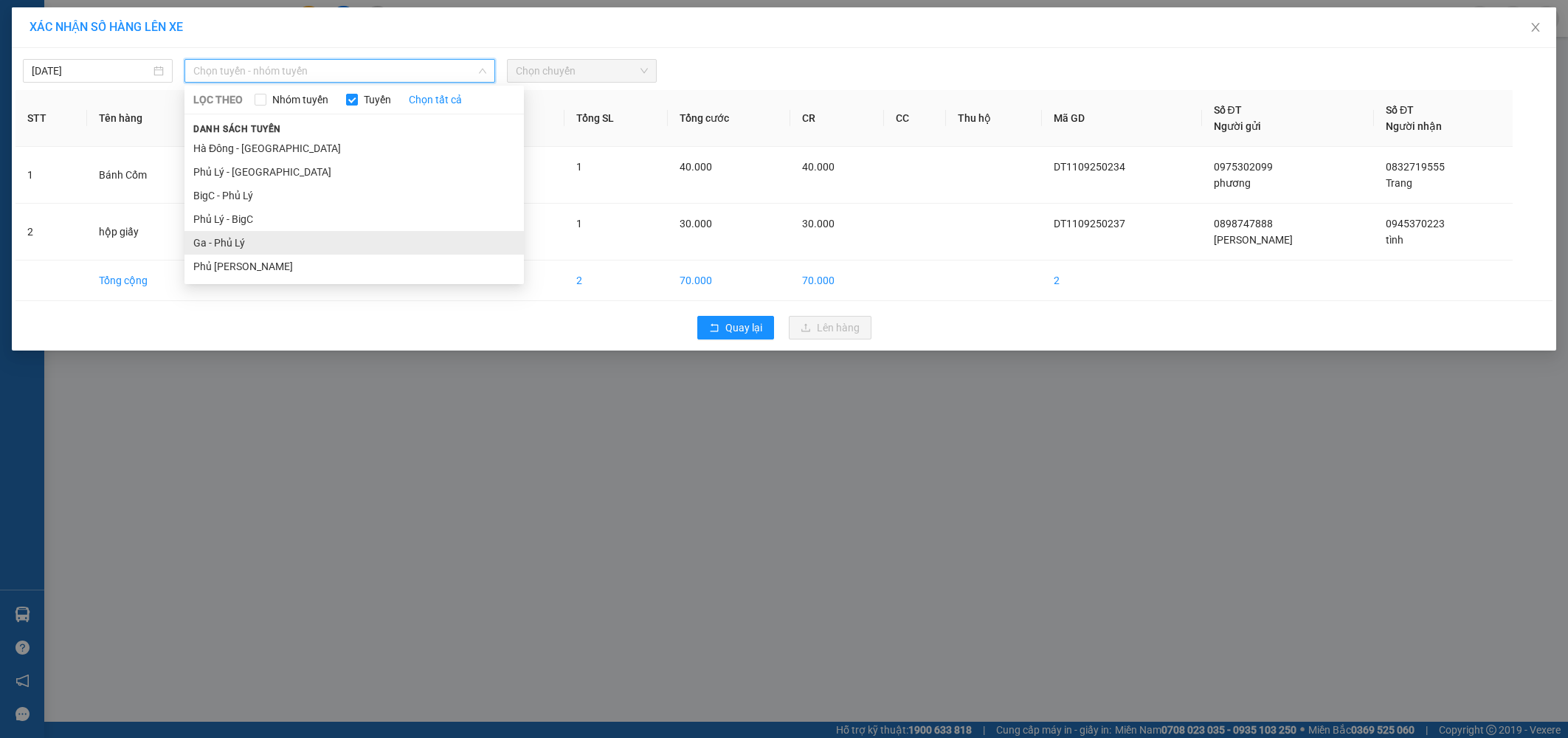
click at [224, 244] on li "Ga - Phủ Lý" at bounding box center [354, 243] width 339 height 24
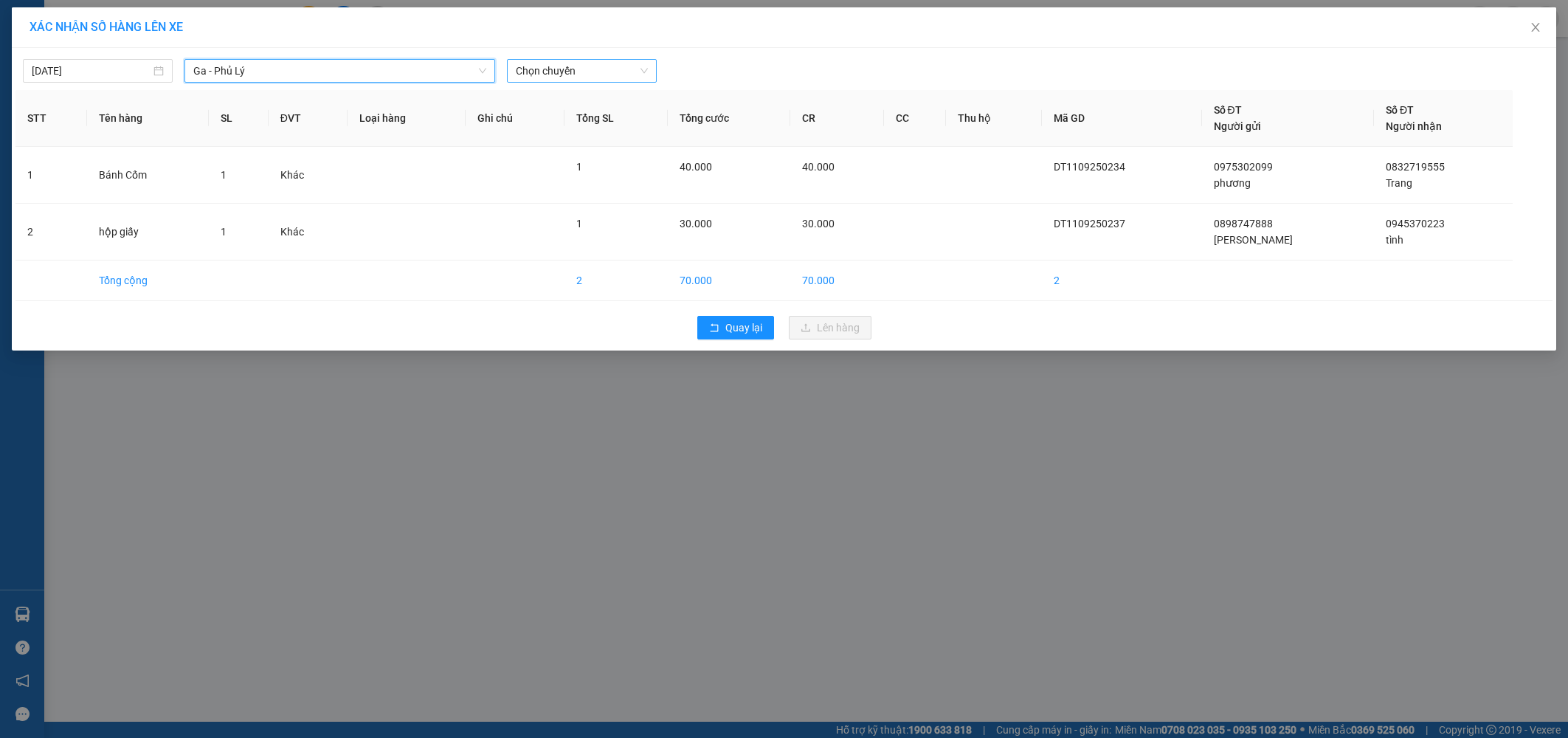
click at [585, 77] on span "Chọn chuyến" at bounding box center [582, 71] width 132 height 22
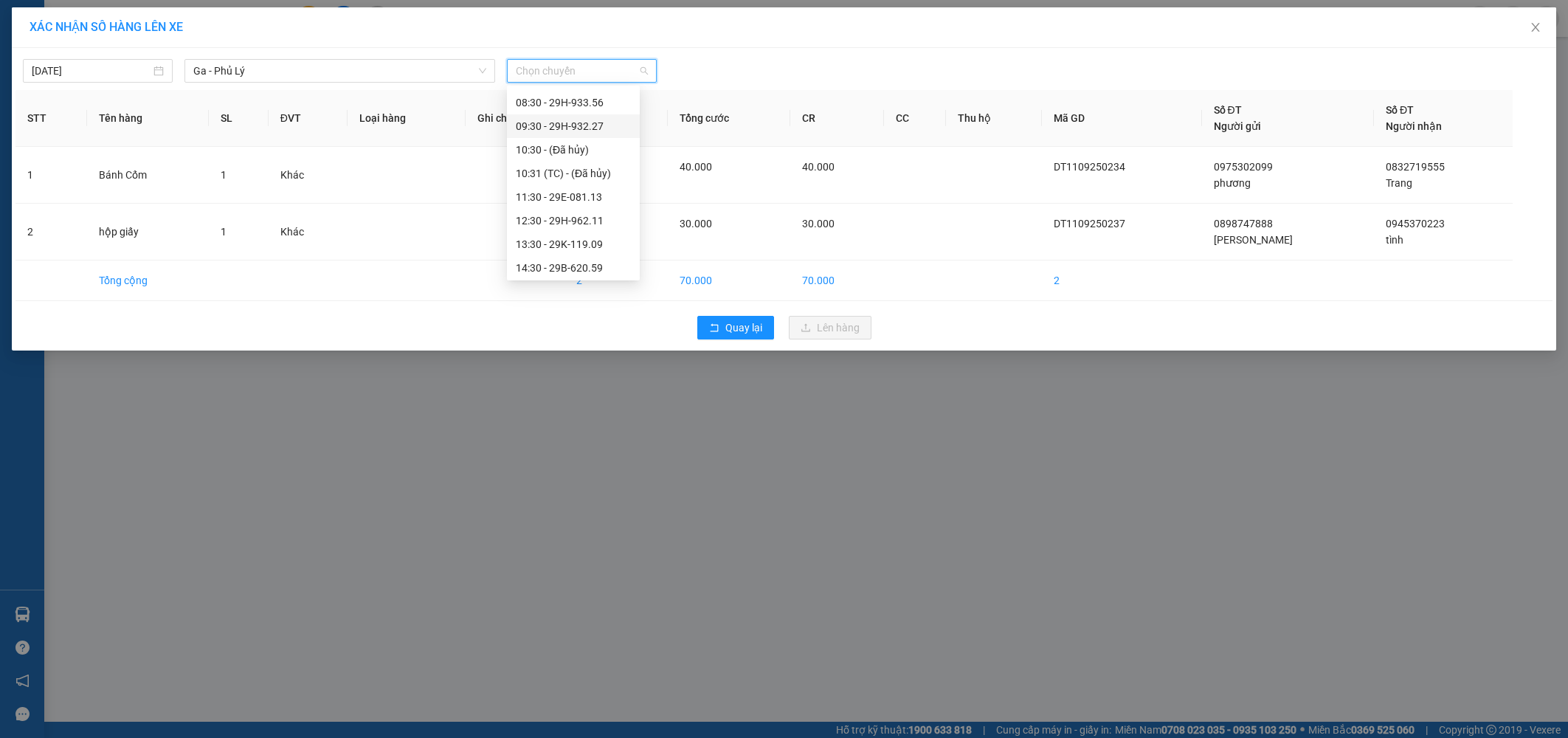
scroll to position [259, 0]
click at [601, 122] on div "15:30 - 29H-931.48" at bounding box center [573, 124] width 115 height 16
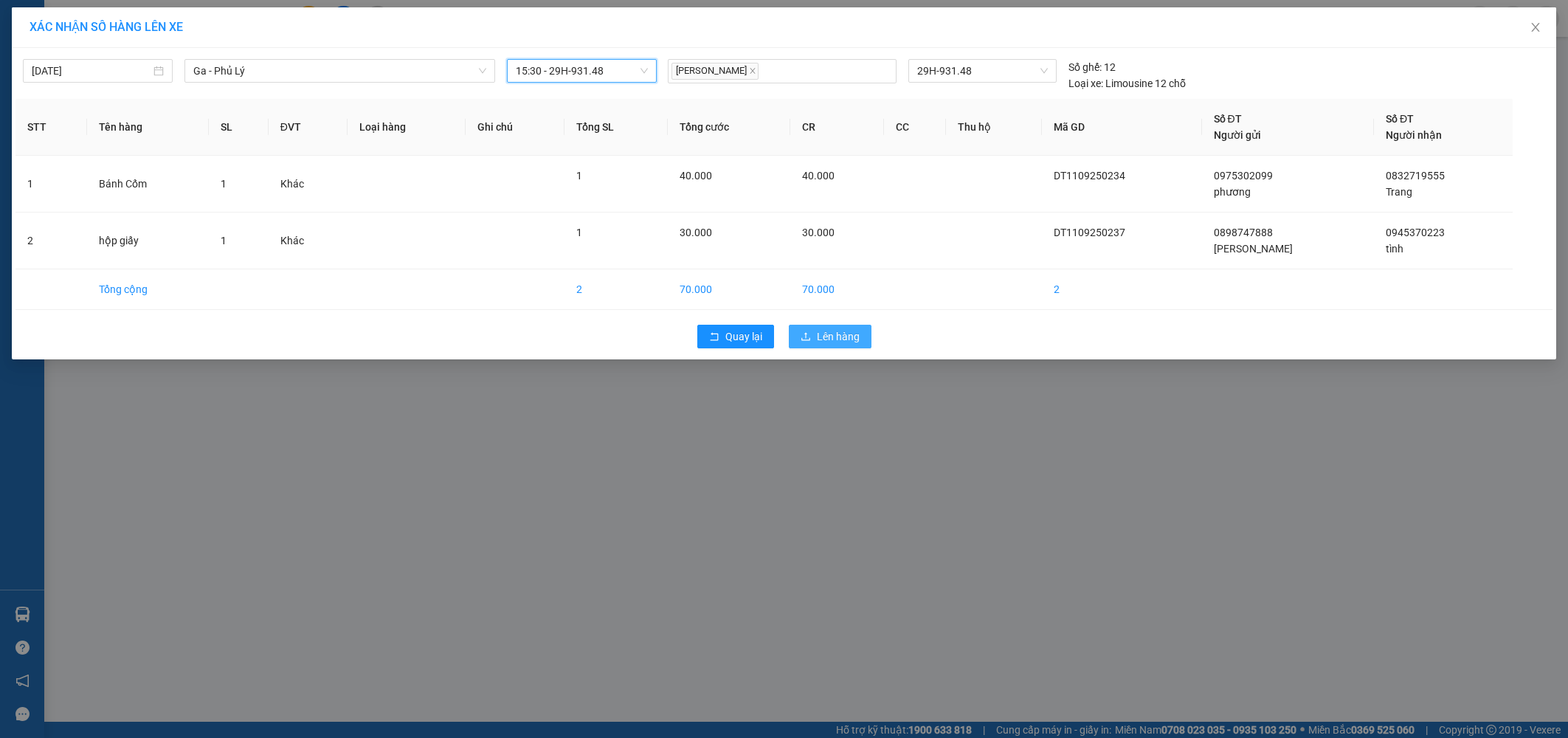
click at [811, 335] on icon "upload" at bounding box center [806, 337] width 10 height 10
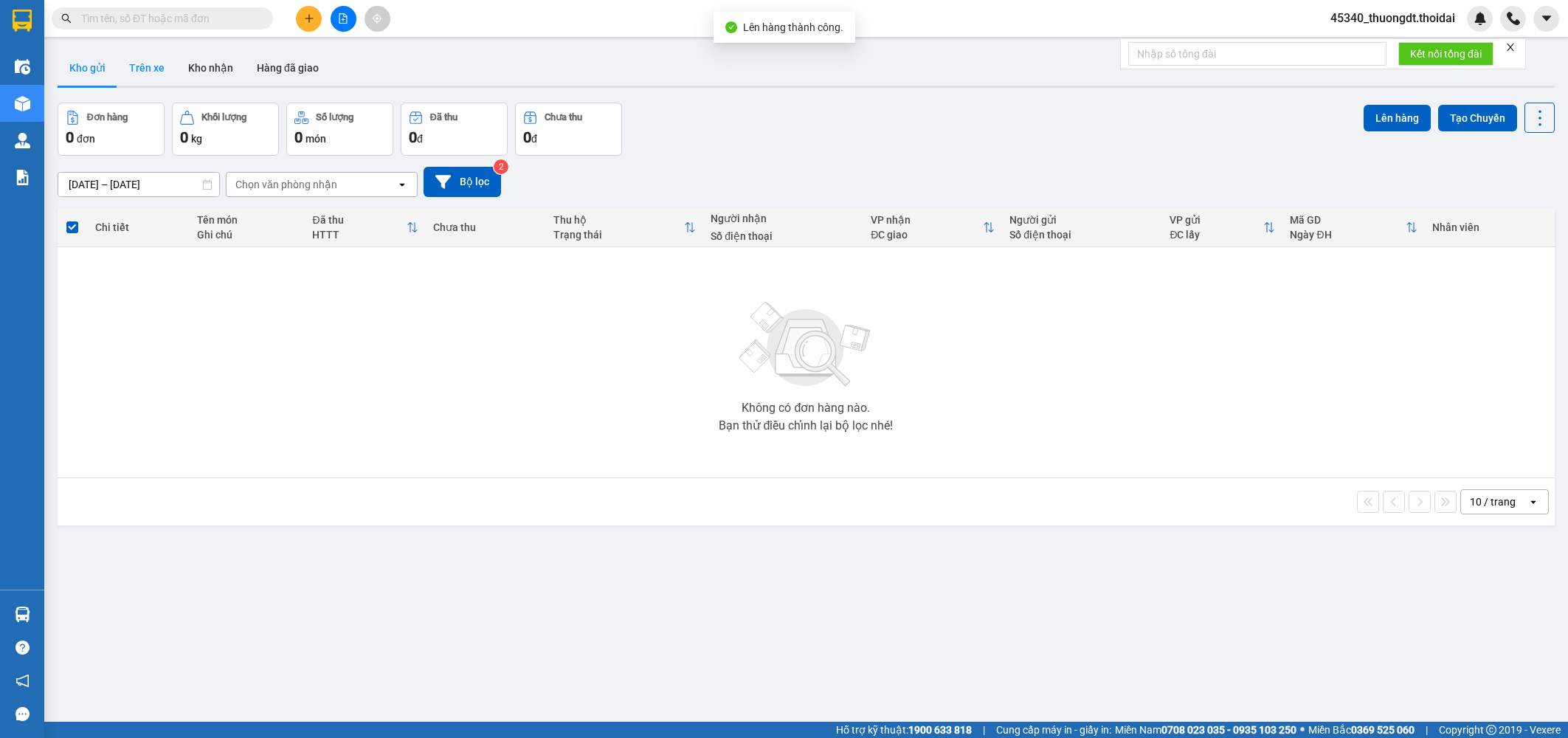
click at [157, 71] on button "Trên xe" at bounding box center [147, 68] width 59 height 35
